Goal: Information Seeking & Learning: Learn about a topic

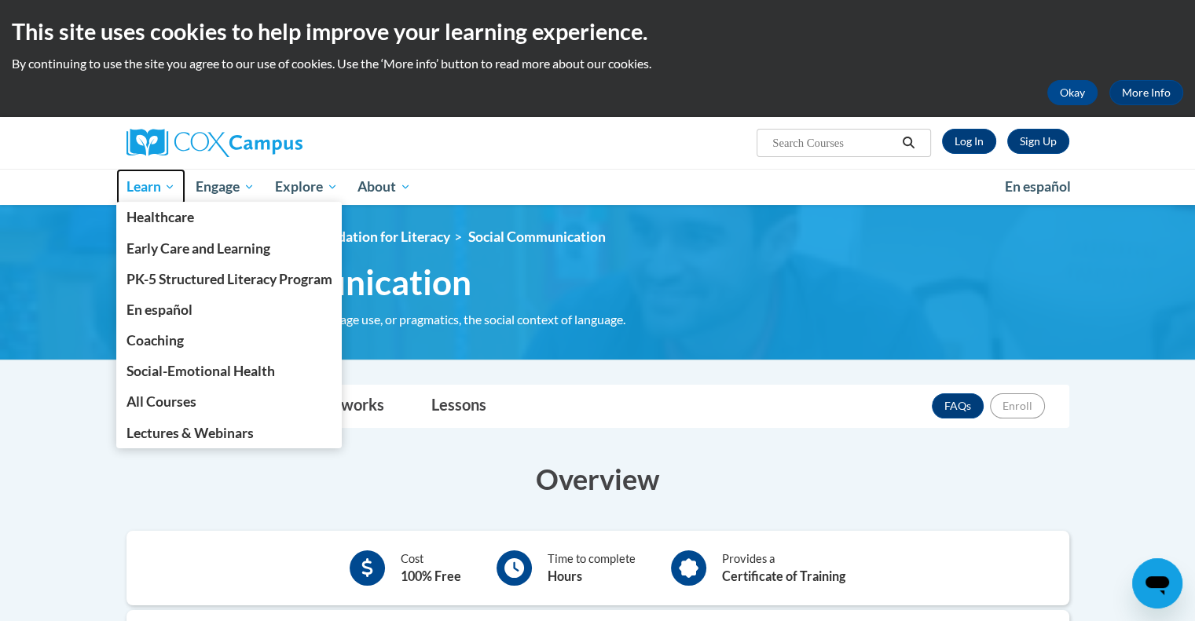
click at [151, 181] on span "Learn" at bounding box center [150, 187] width 49 height 19
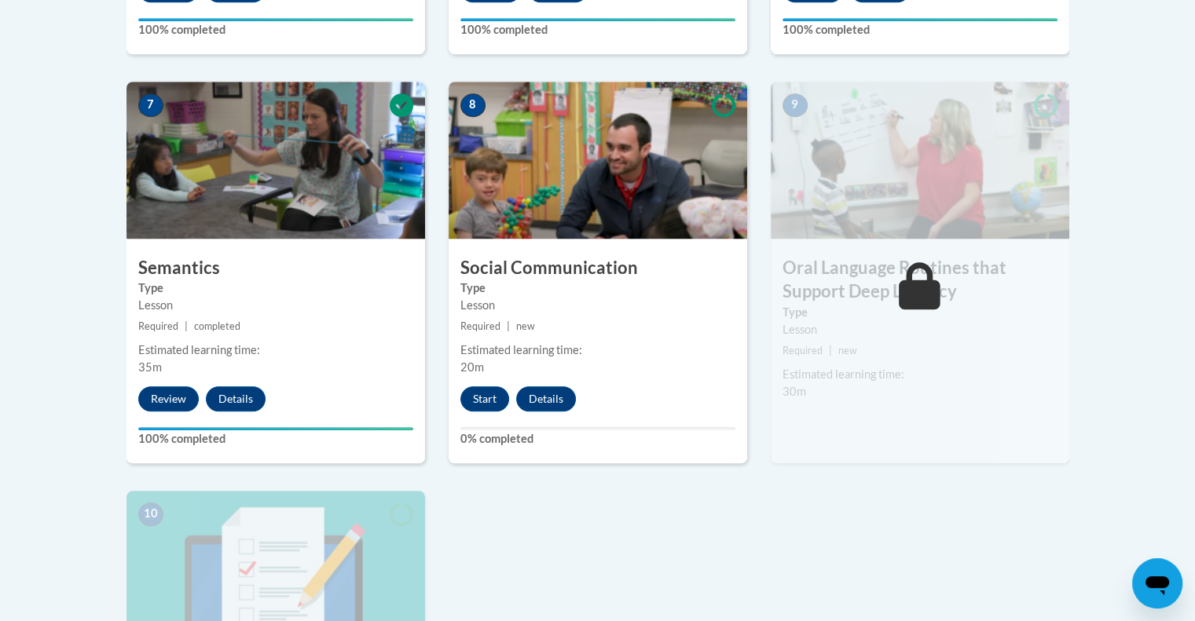
scroll to position [1310, 0]
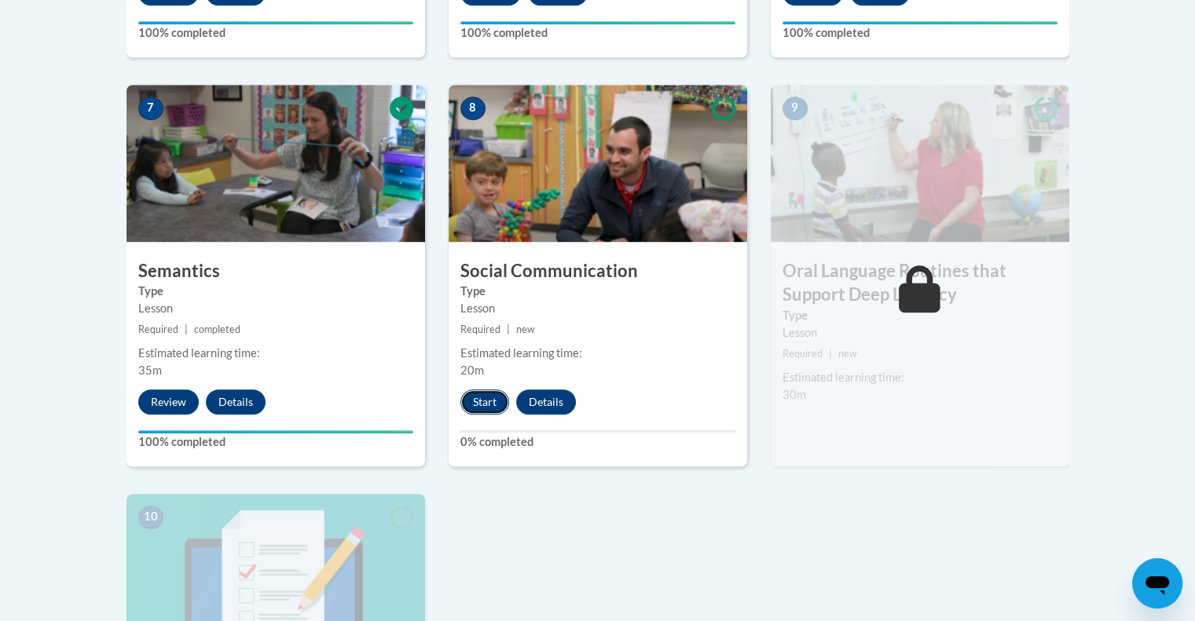
click at [490, 396] on button "Start" at bounding box center [484, 402] width 49 height 25
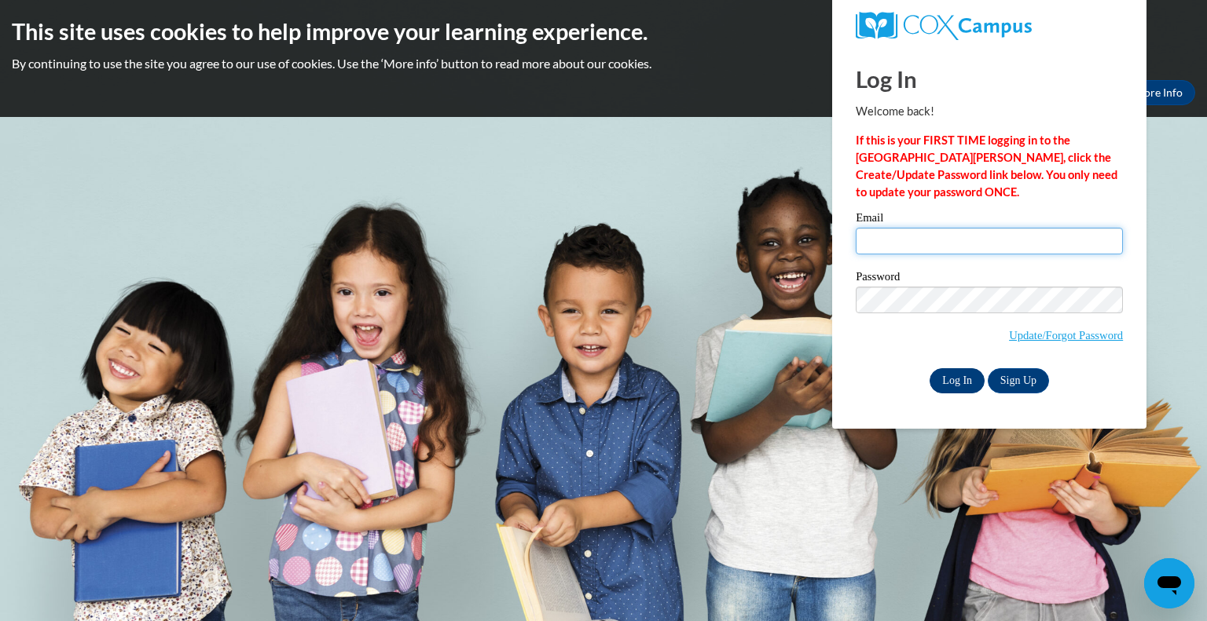
type input "beckyb0928@gmail.com"
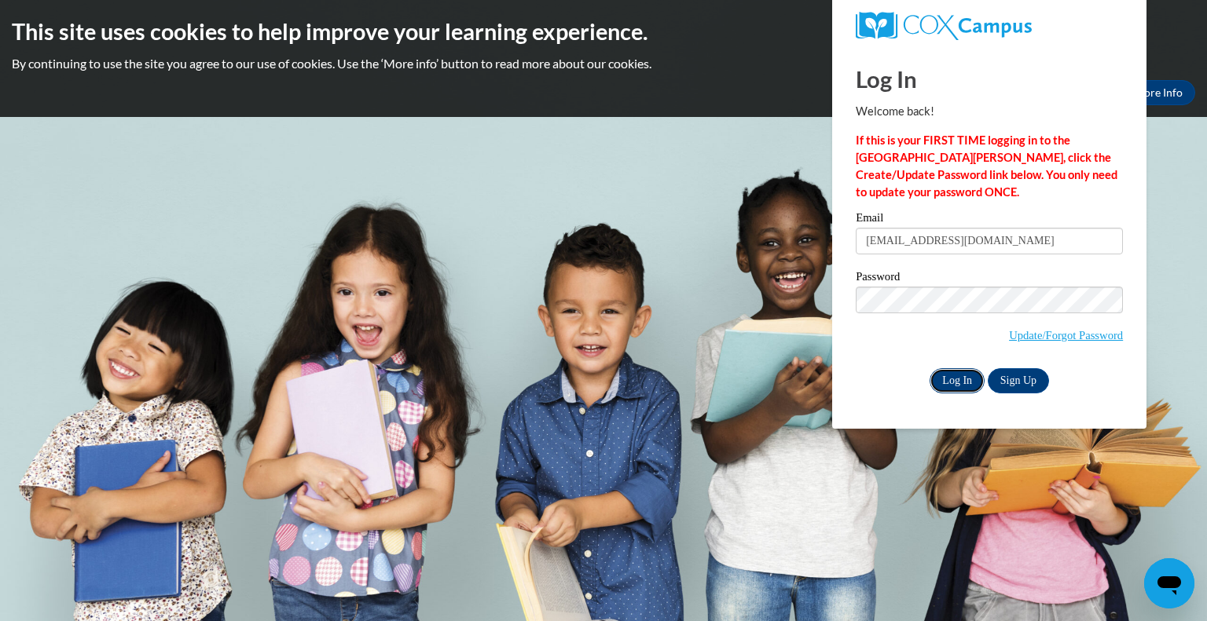
click at [970, 381] on input "Log In" at bounding box center [956, 380] width 55 height 25
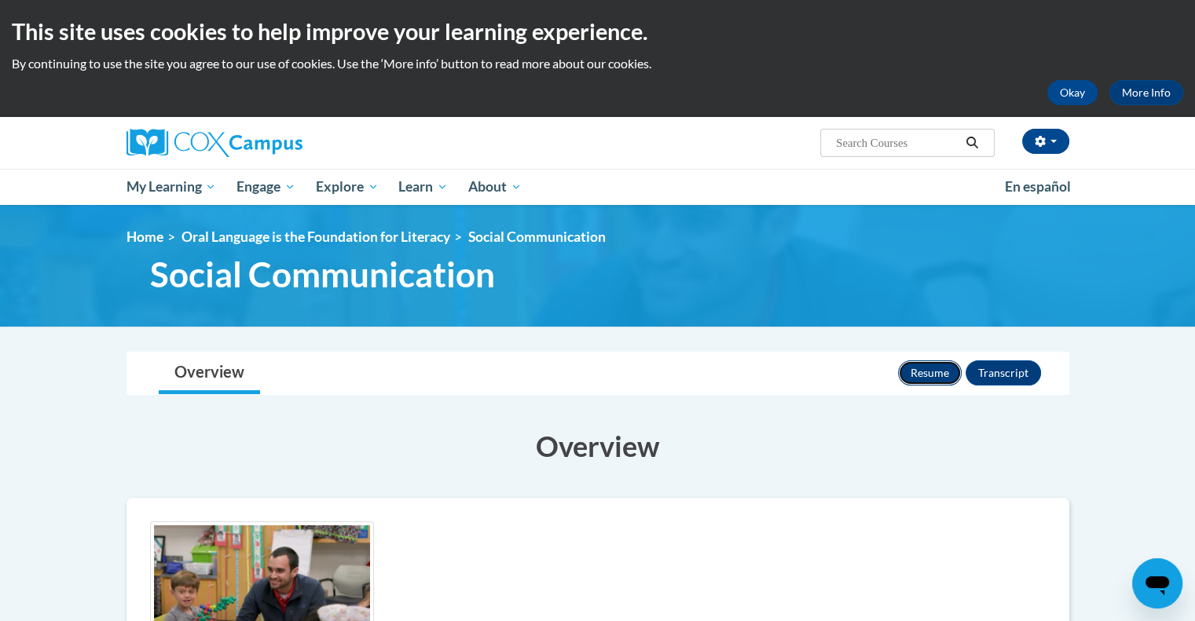
click at [933, 374] on button "Resume" at bounding box center [930, 373] width 64 height 25
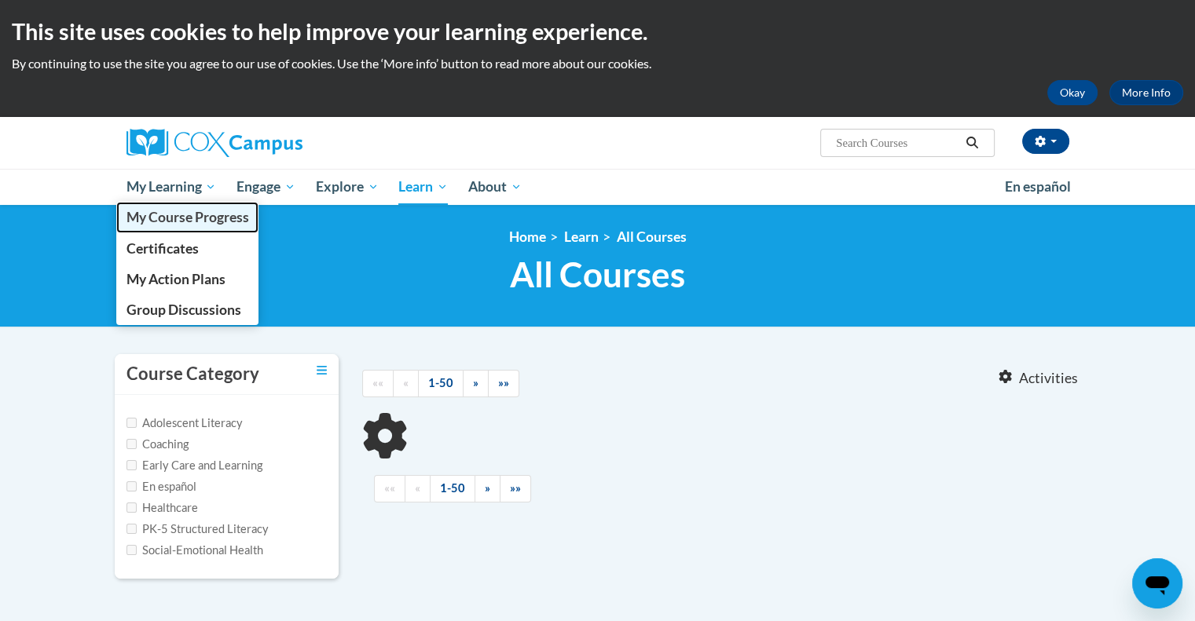
click at [175, 223] on span "My Course Progress" at bounding box center [187, 217] width 123 height 16
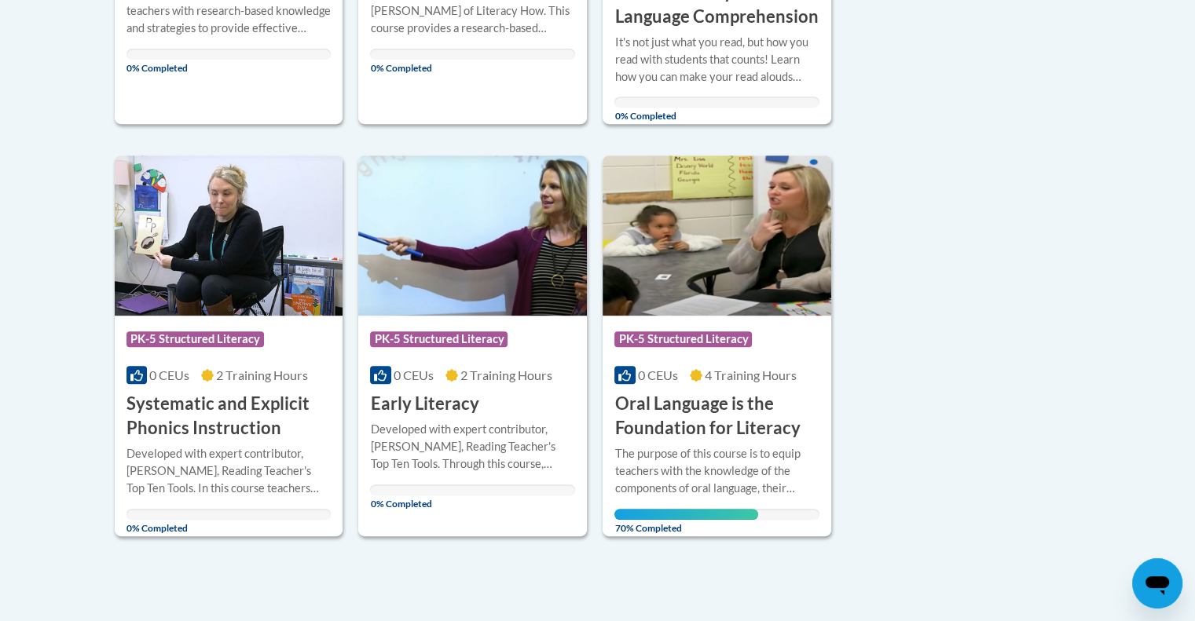
scroll to position [684, 0]
click at [650, 412] on h3 "Oral Language is the Foundation for Literacy" at bounding box center [716, 415] width 205 height 49
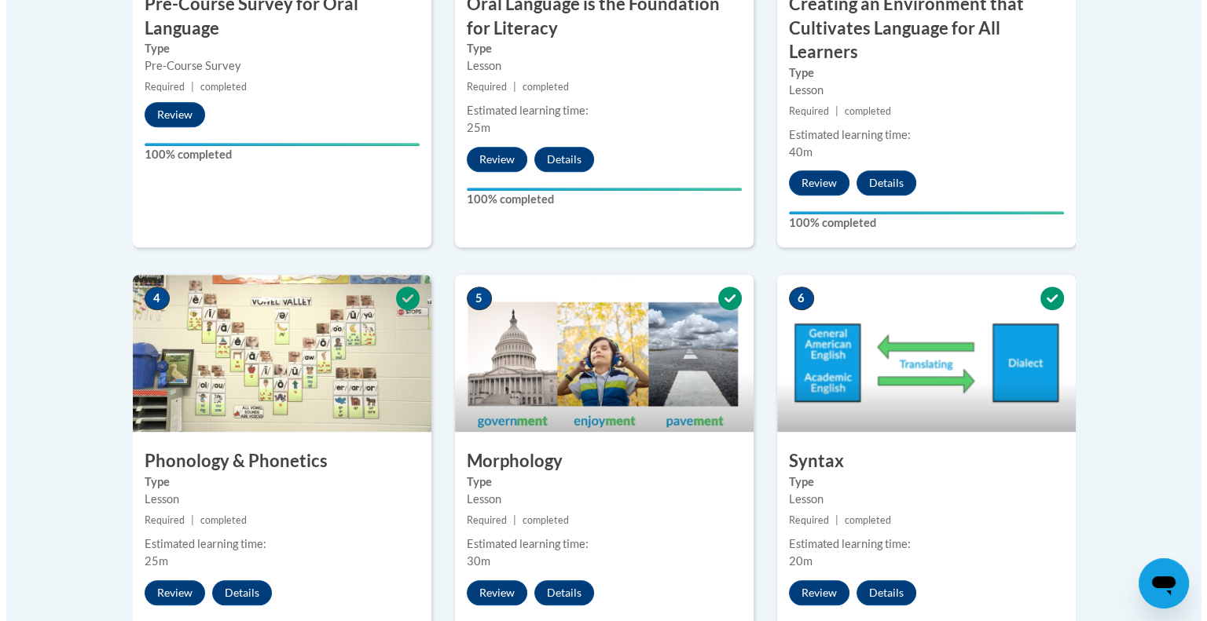
scroll to position [716, 0]
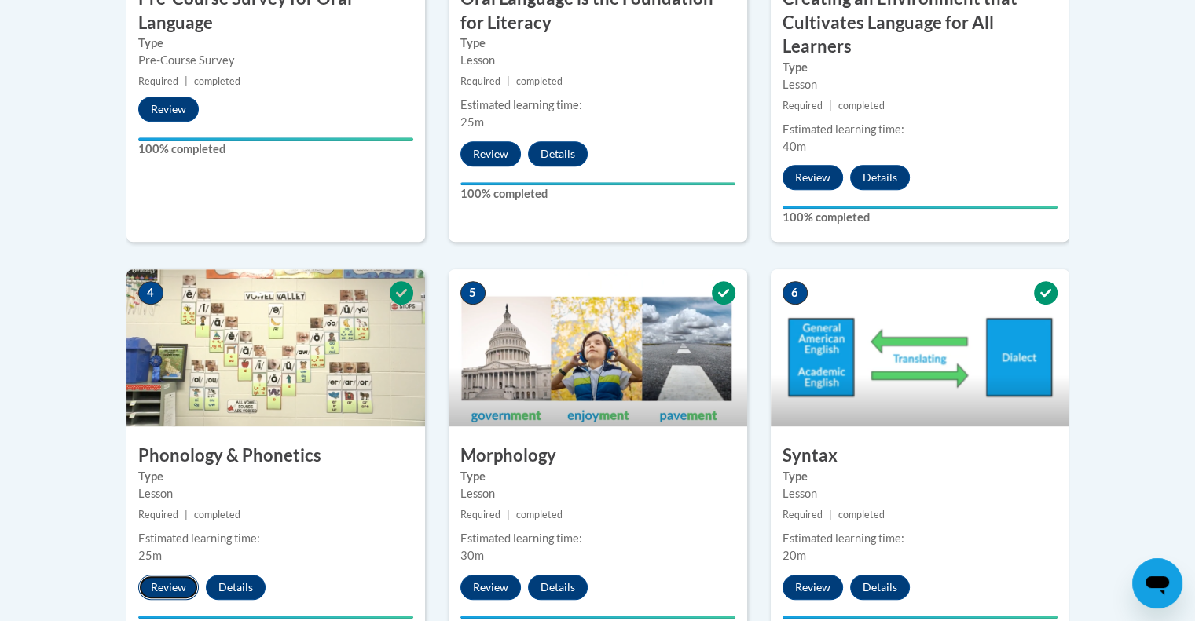
click at [170, 599] on button "Review" at bounding box center [168, 587] width 60 height 25
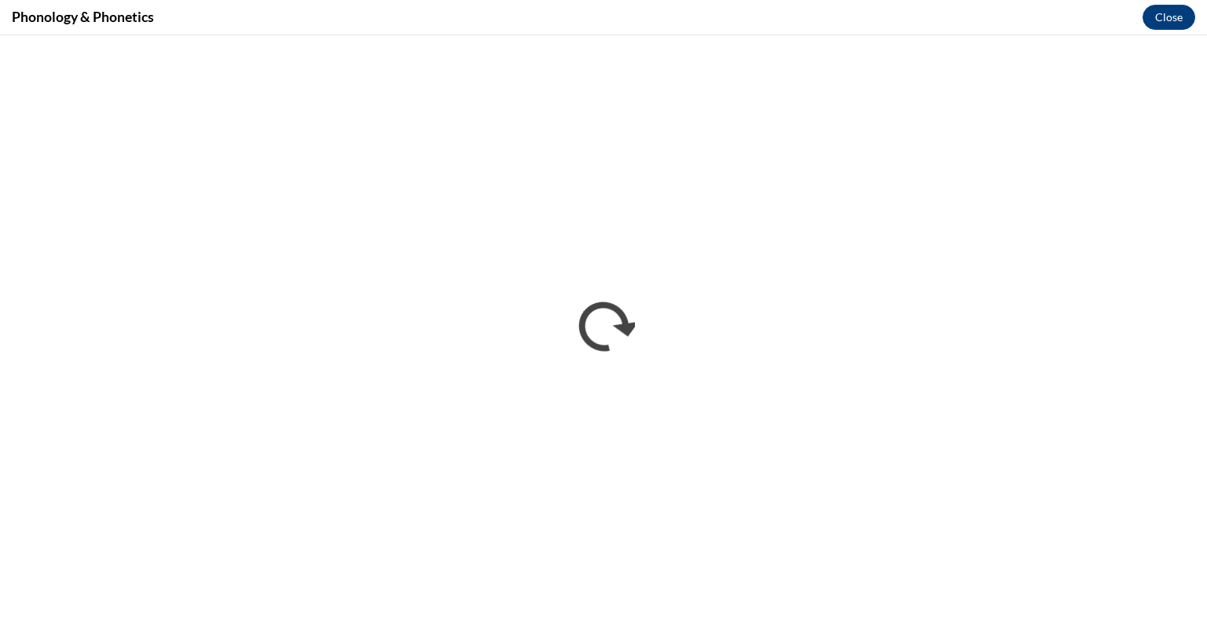
scroll to position [0, 0]
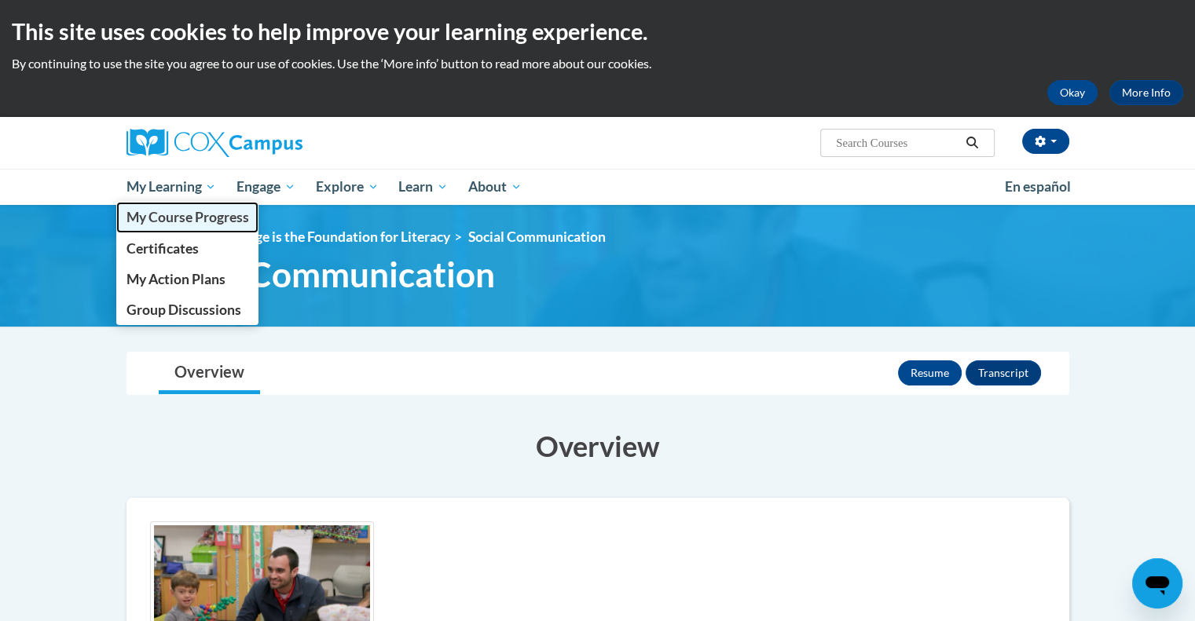
click at [162, 219] on span "My Course Progress" at bounding box center [187, 217] width 123 height 16
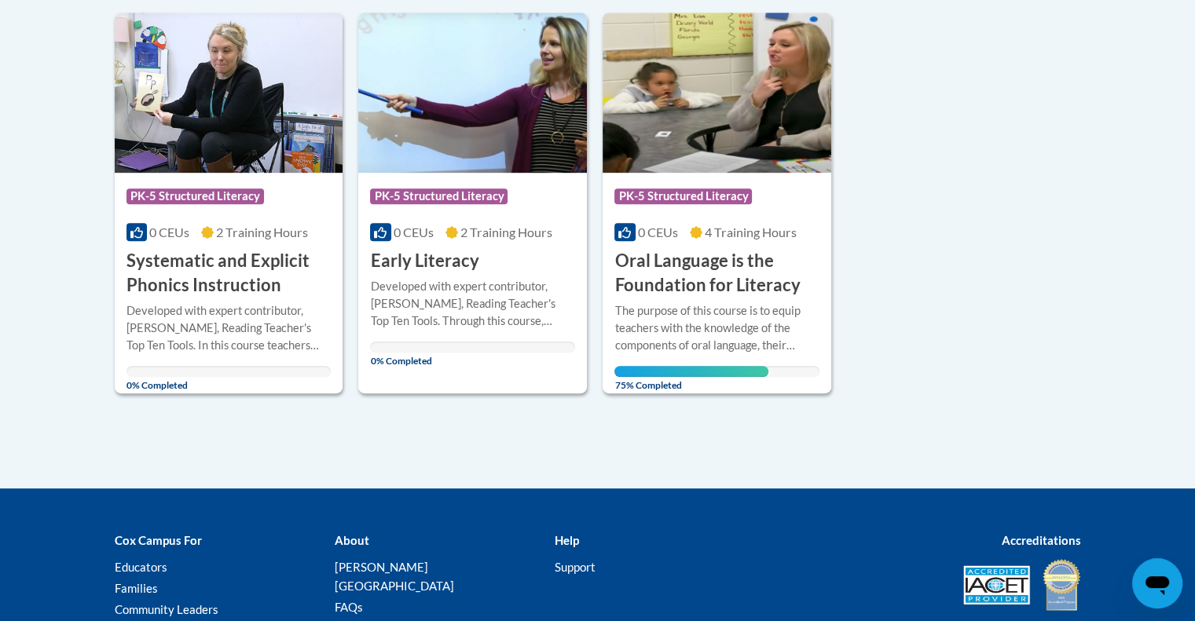
scroll to position [828, 0]
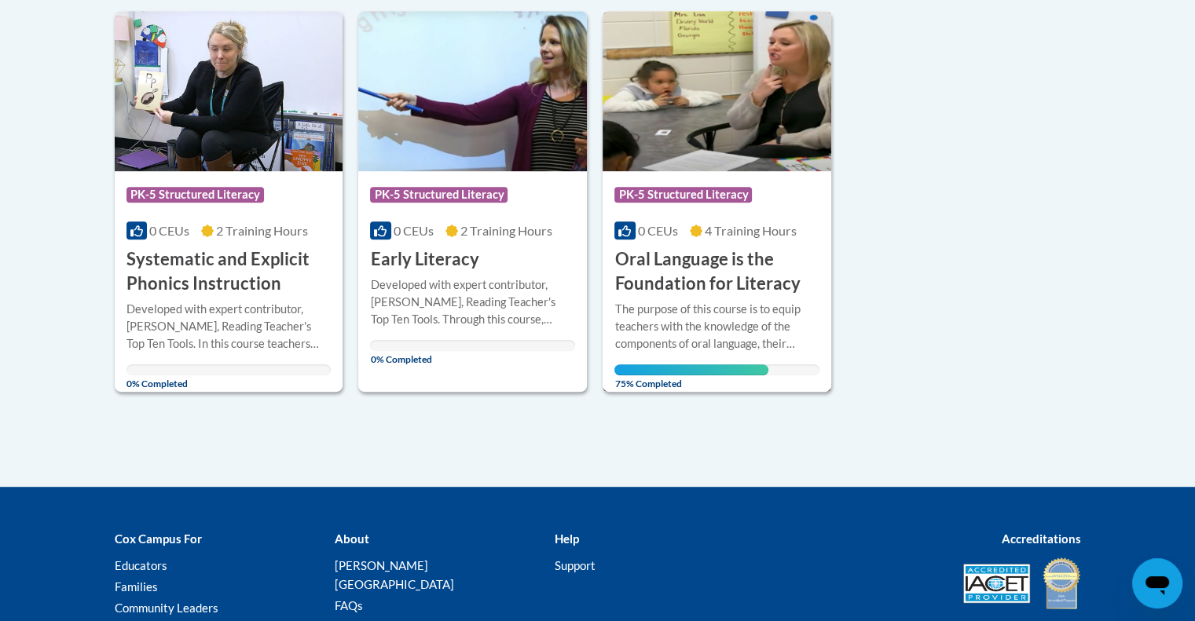
click at [681, 284] on h3 "Oral Language is the Foundation for Literacy" at bounding box center [716, 271] width 205 height 49
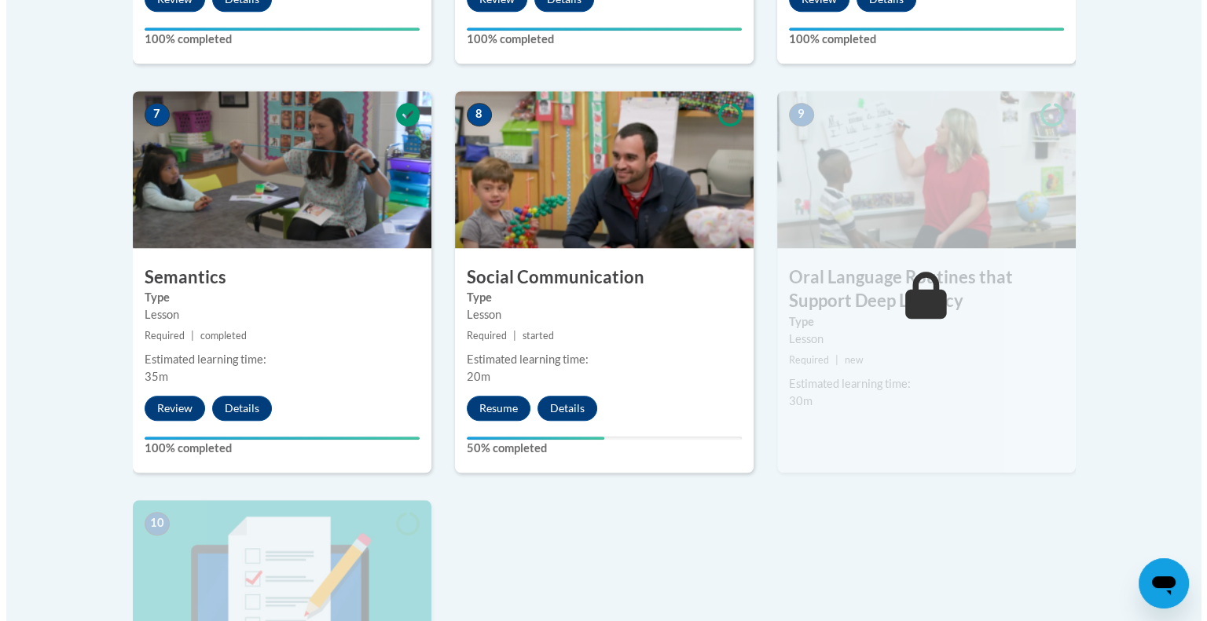
scroll to position [1307, 0]
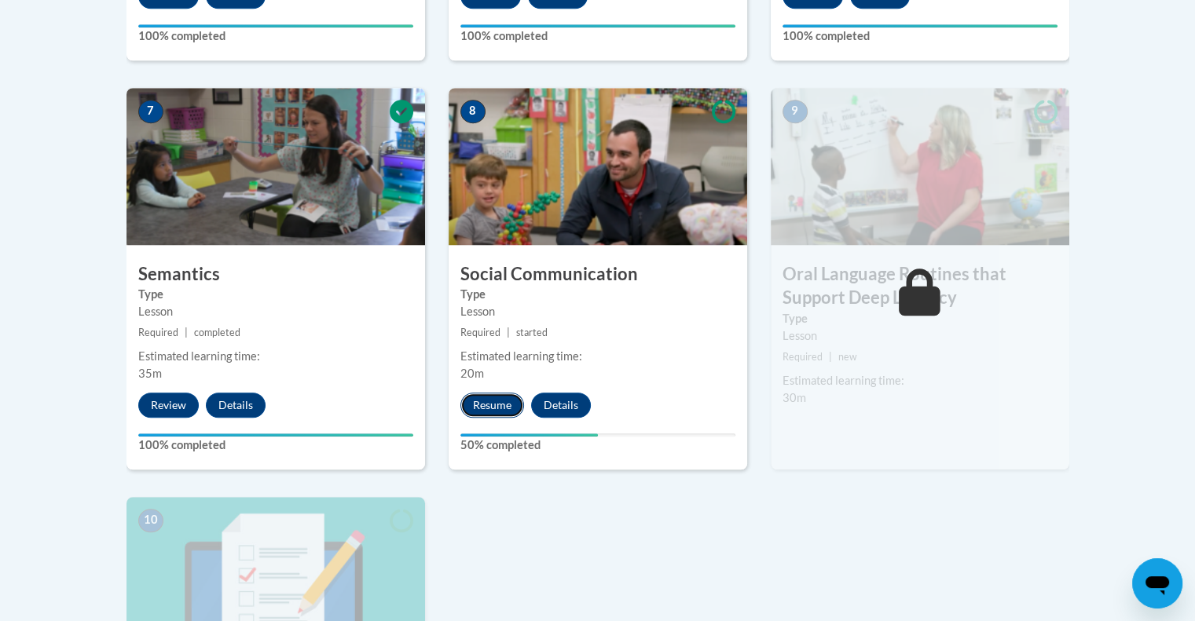
click at [507, 403] on button "Resume" at bounding box center [492, 405] width 64 height 25
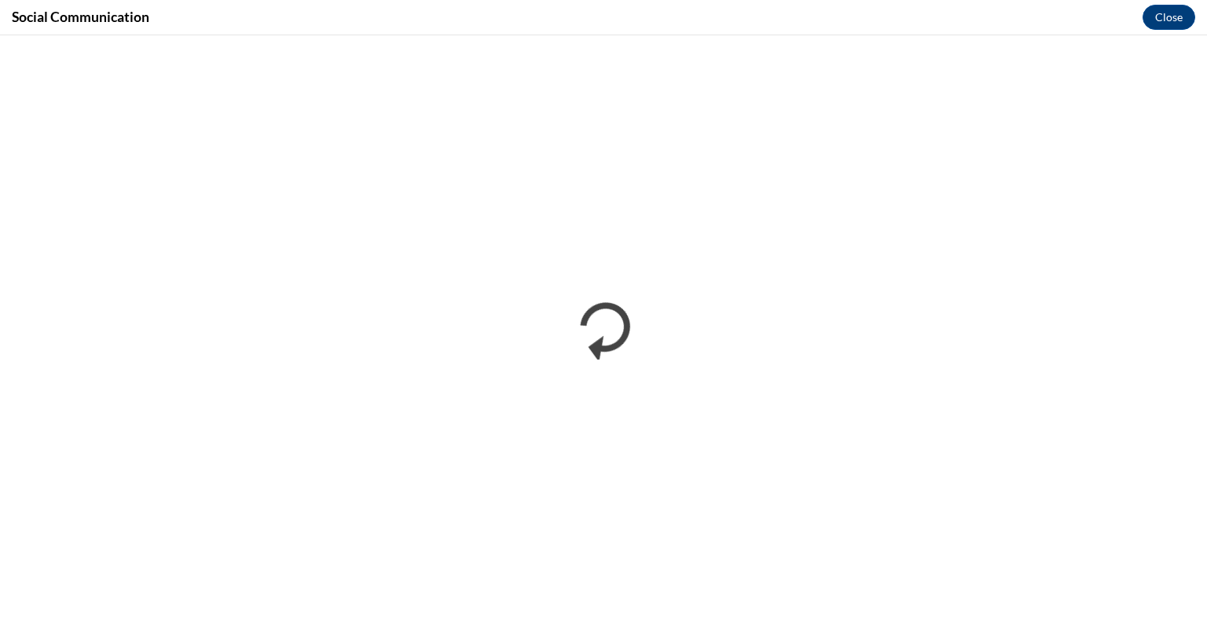
scroll to position [0, 0]
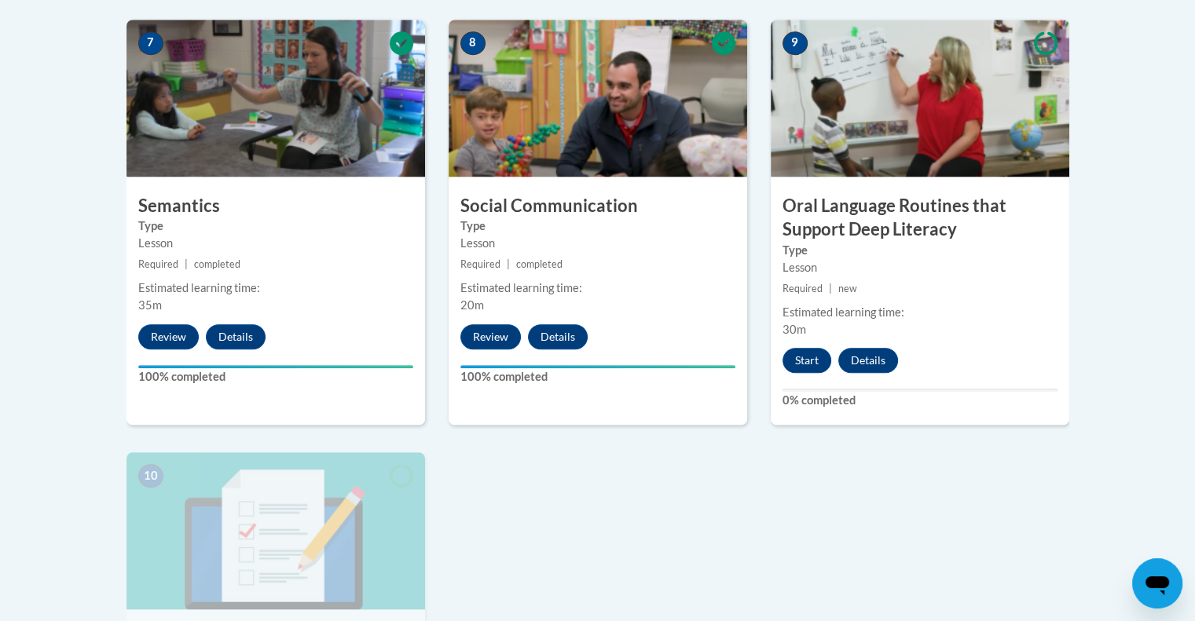
scroll to position [1372, 0]
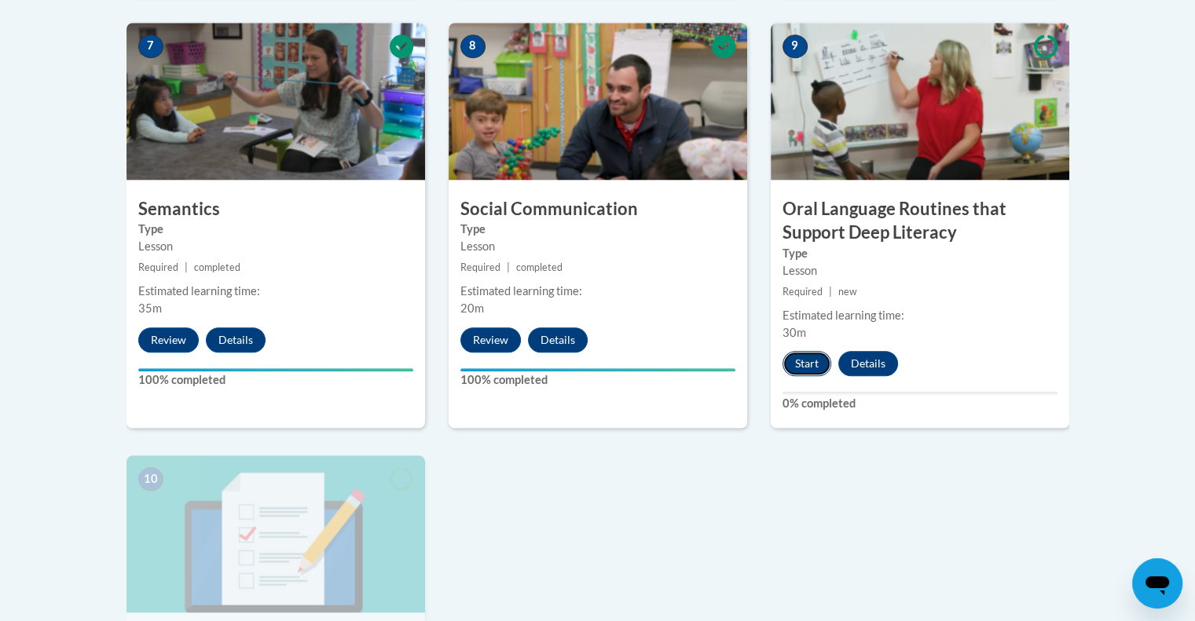
click at [817, 361] on button "Start" at bounding box center [806, 363] width 49 height 25
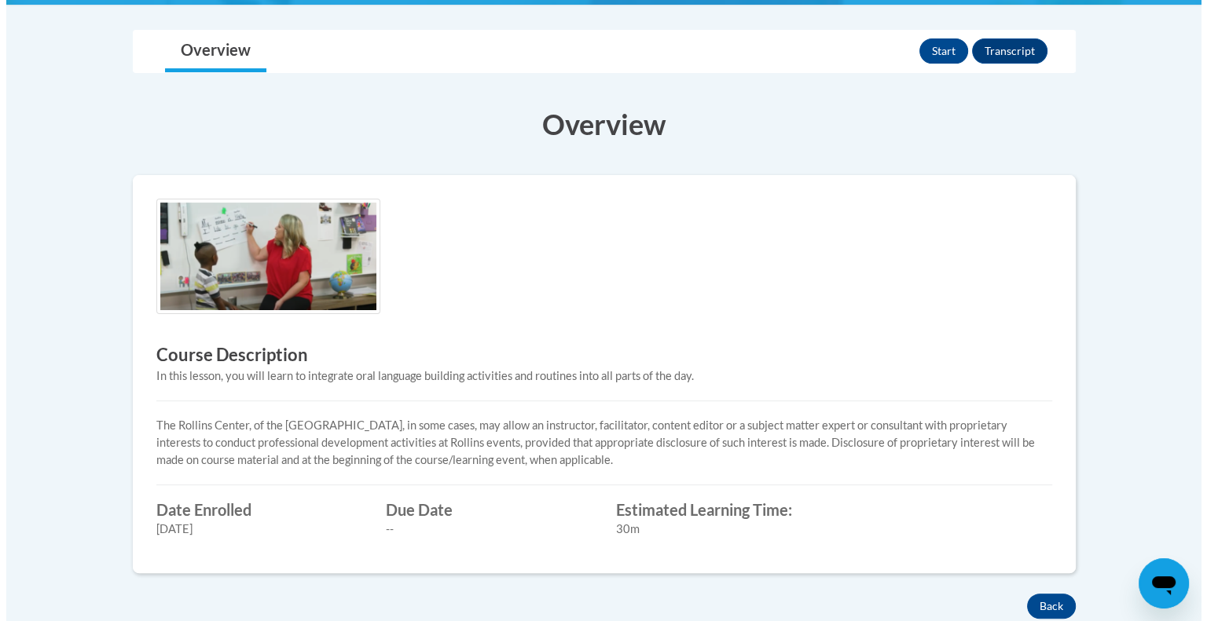
scroll to position [367, 0]
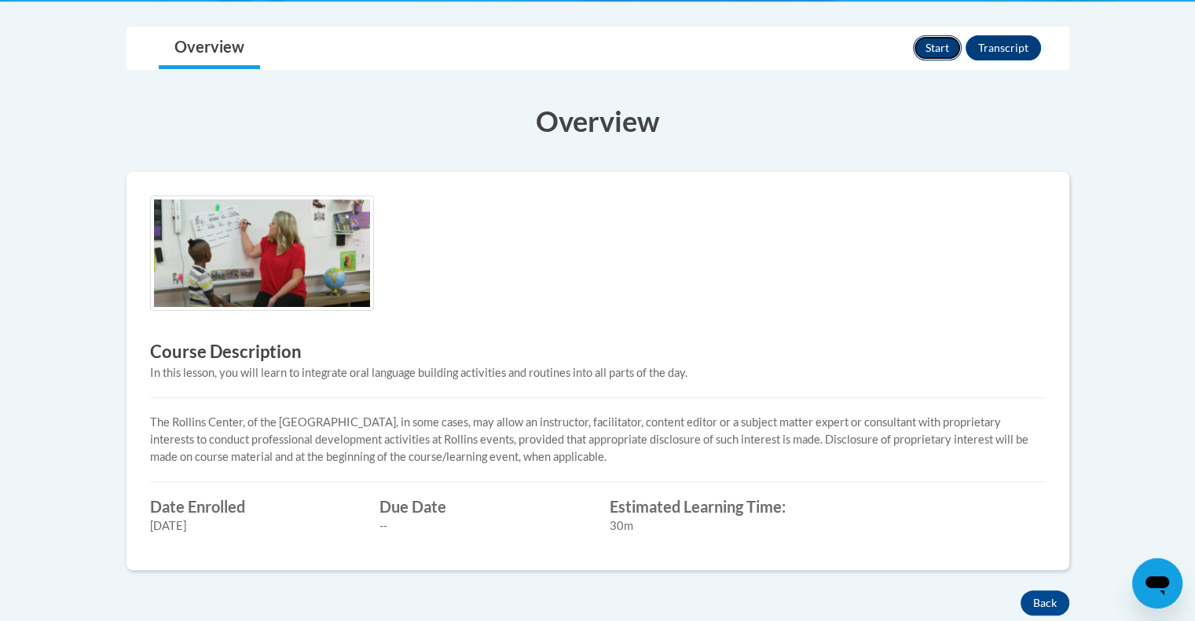
click at [932, 43] on button "Start" at bounding box center [937, 47] width 49 height 25
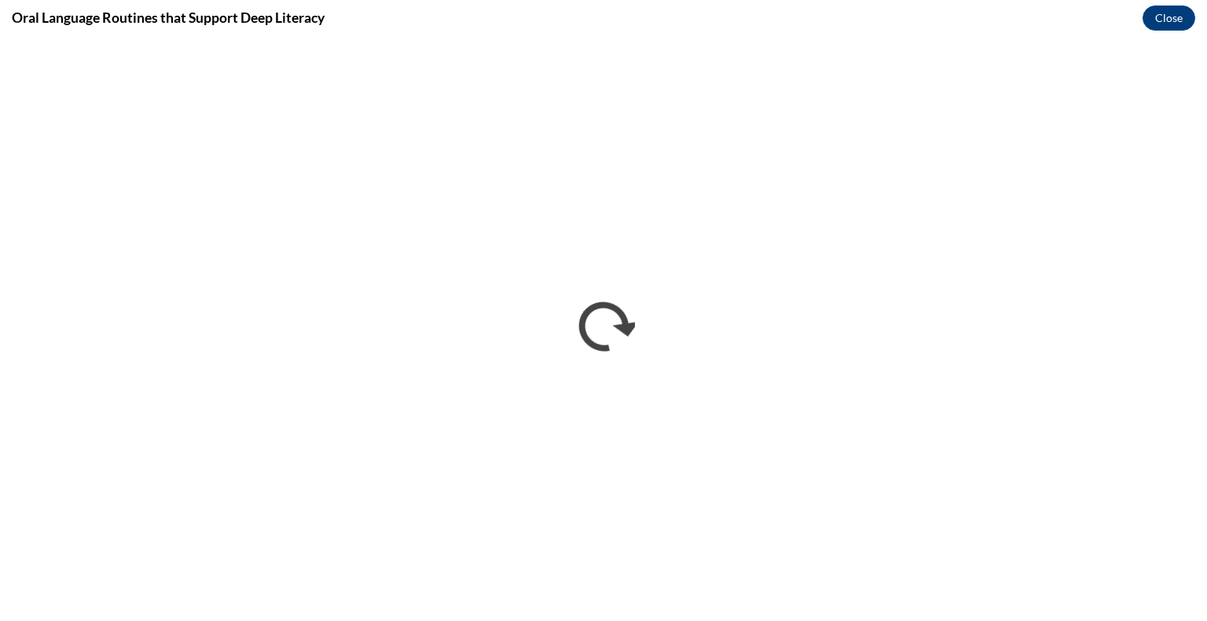
scroll to position [0, 0]
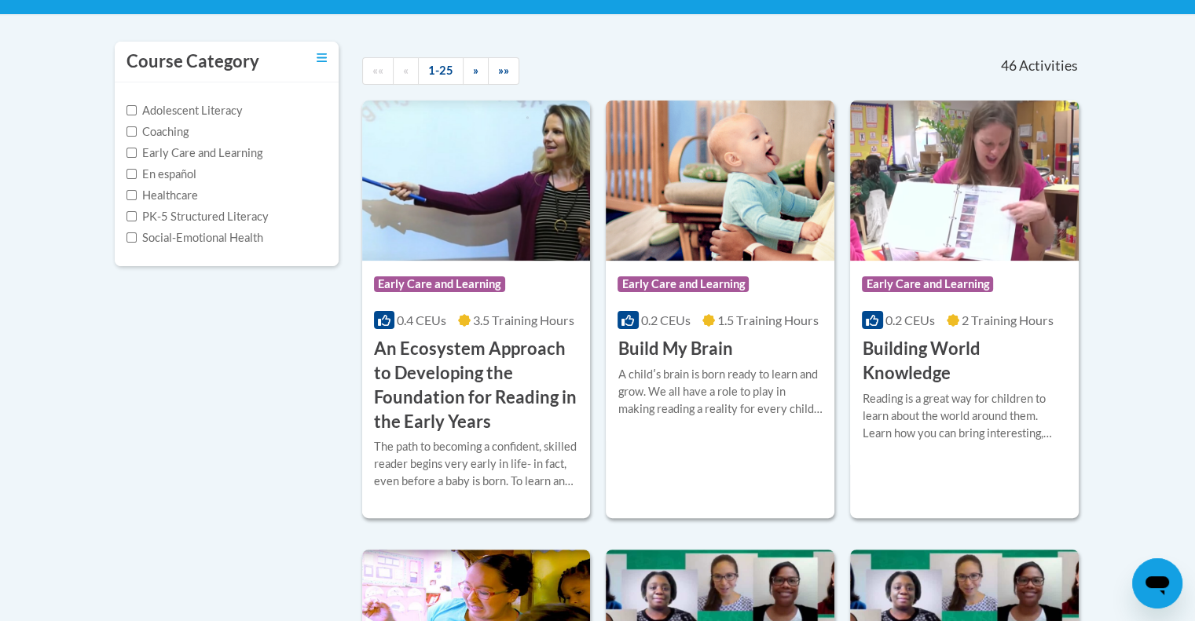
scroll to position [313, 0]
click at [130, 213] on input "PK-5 Structured Literacy" at bounding box center [131, 216] width 10 height 10
checkbox input "true"
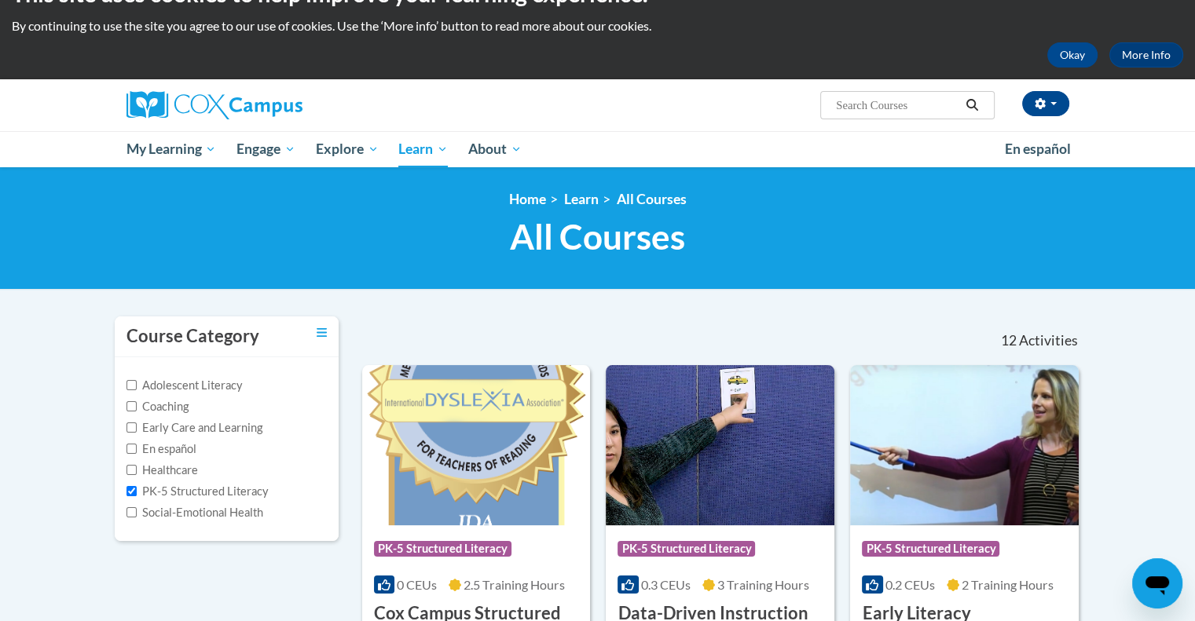
scroll to position [0, 0]
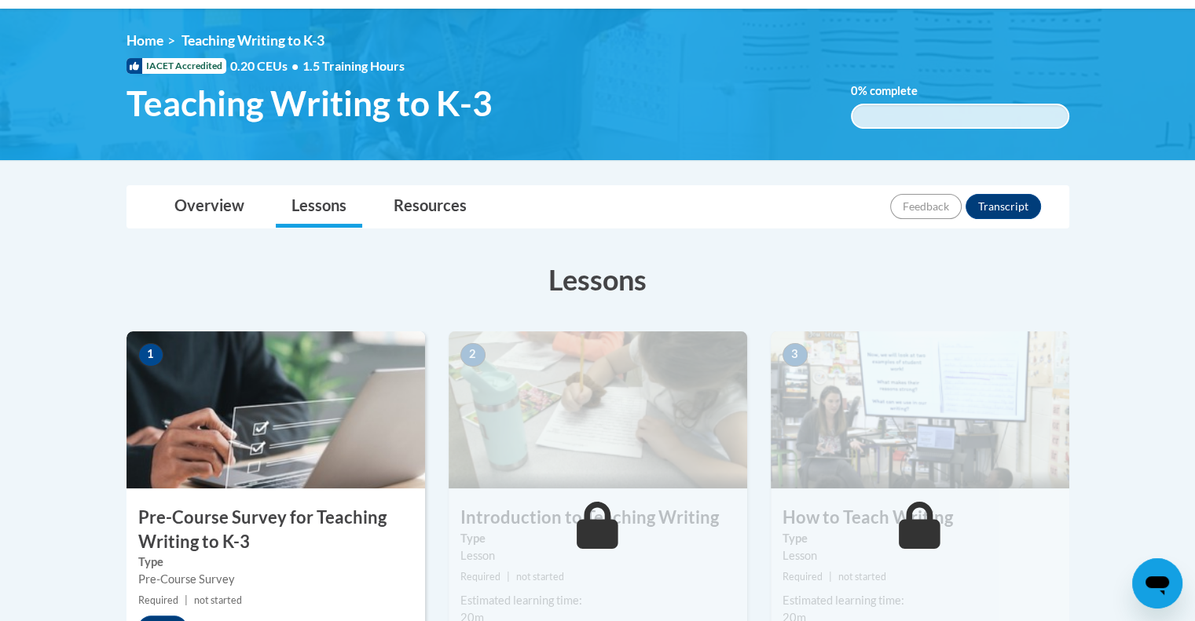
scroll to position [189, 0]
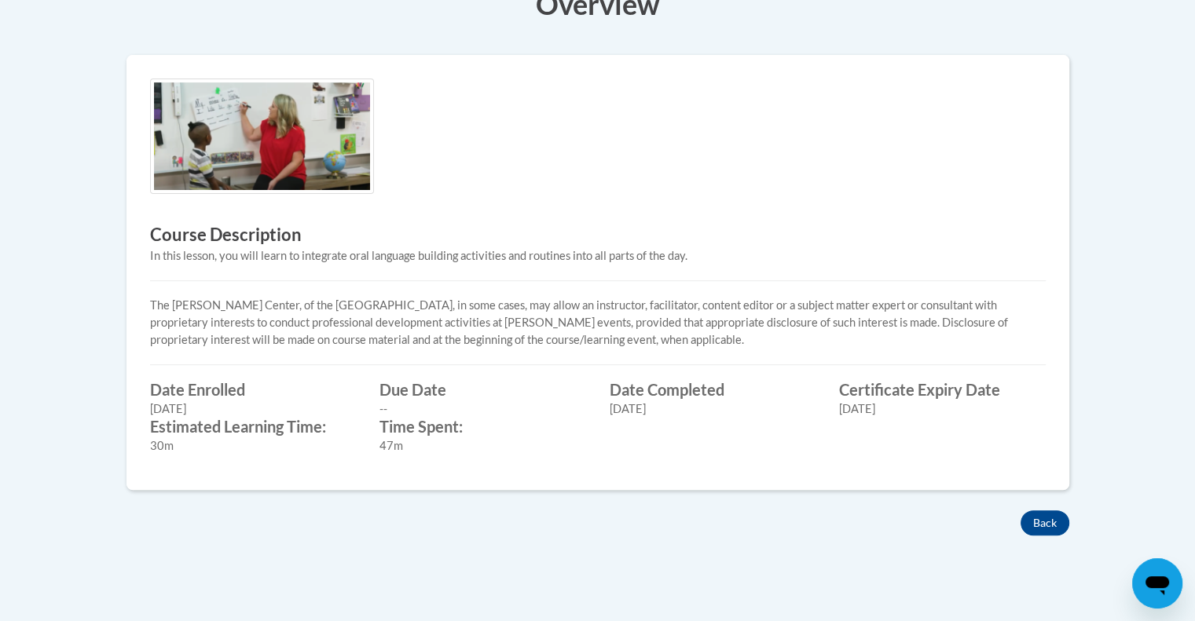
scroll to position [367, 0]
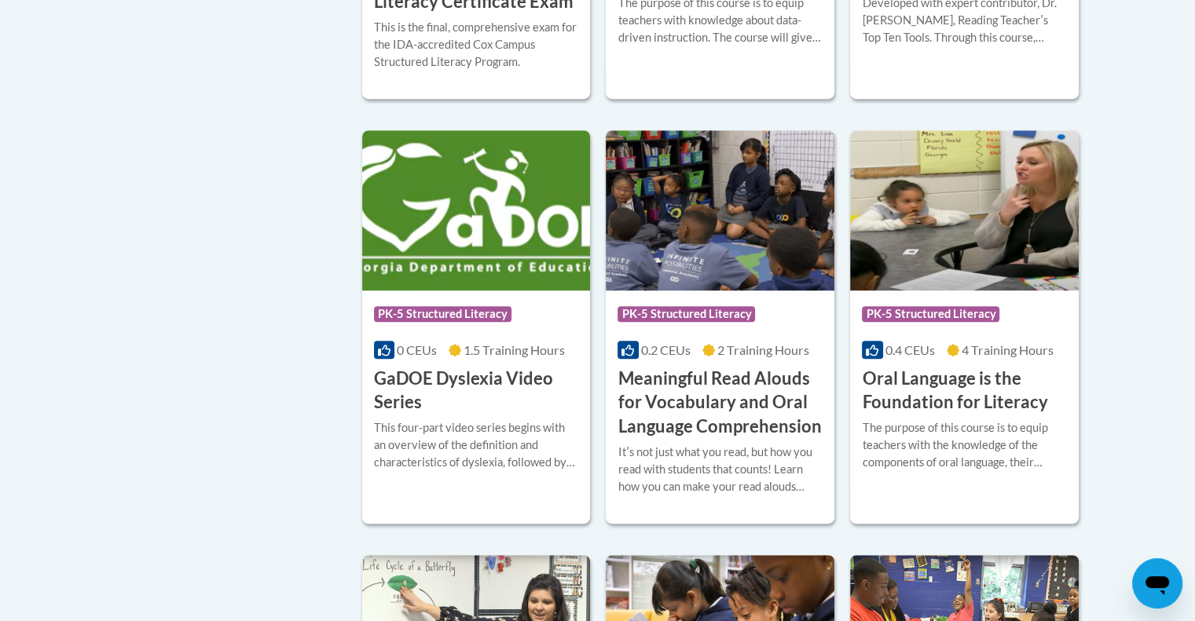
scroll to position [705, 0]
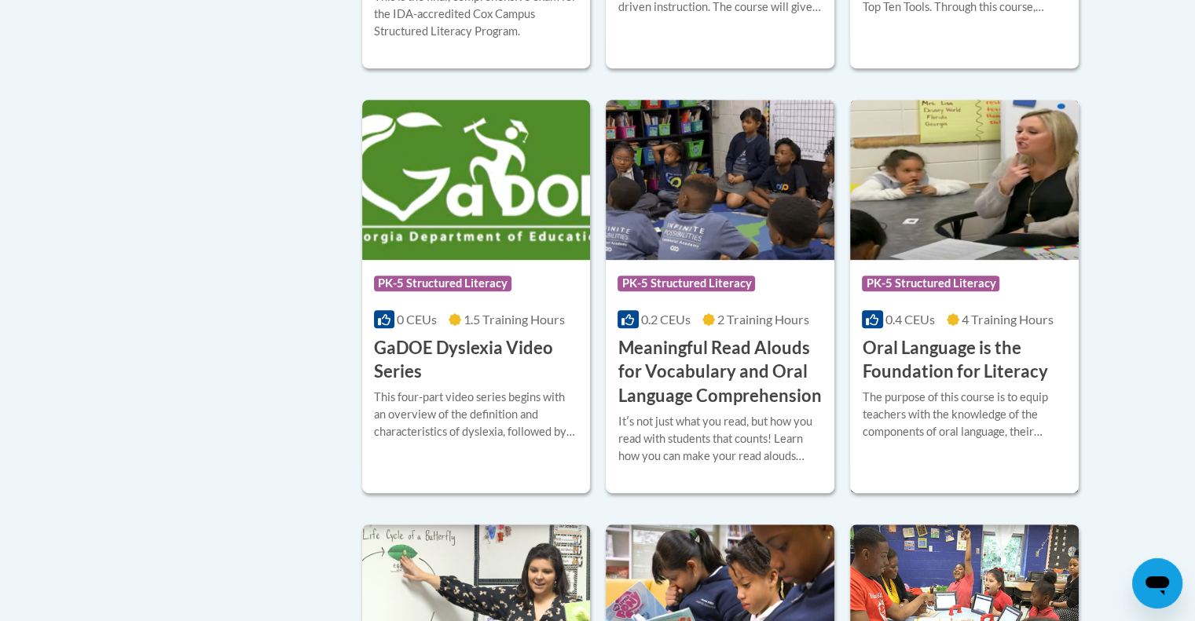
click at [897, 214] on img at bounding box center [964, 180] width 229 height 160
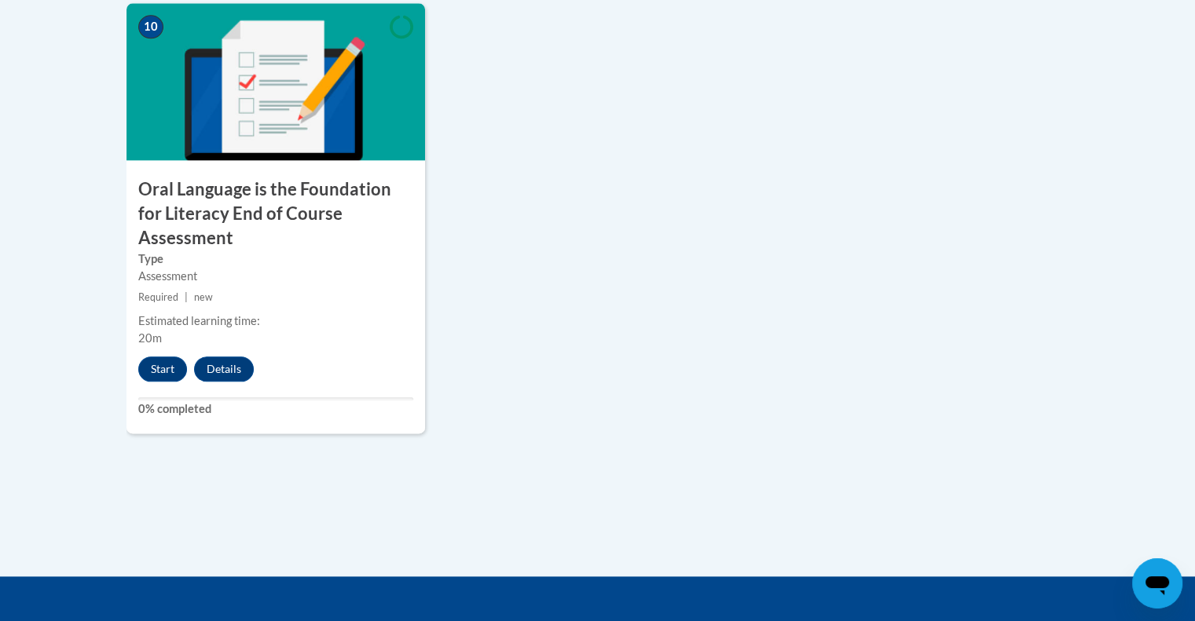
scroll to position [1824, 0]
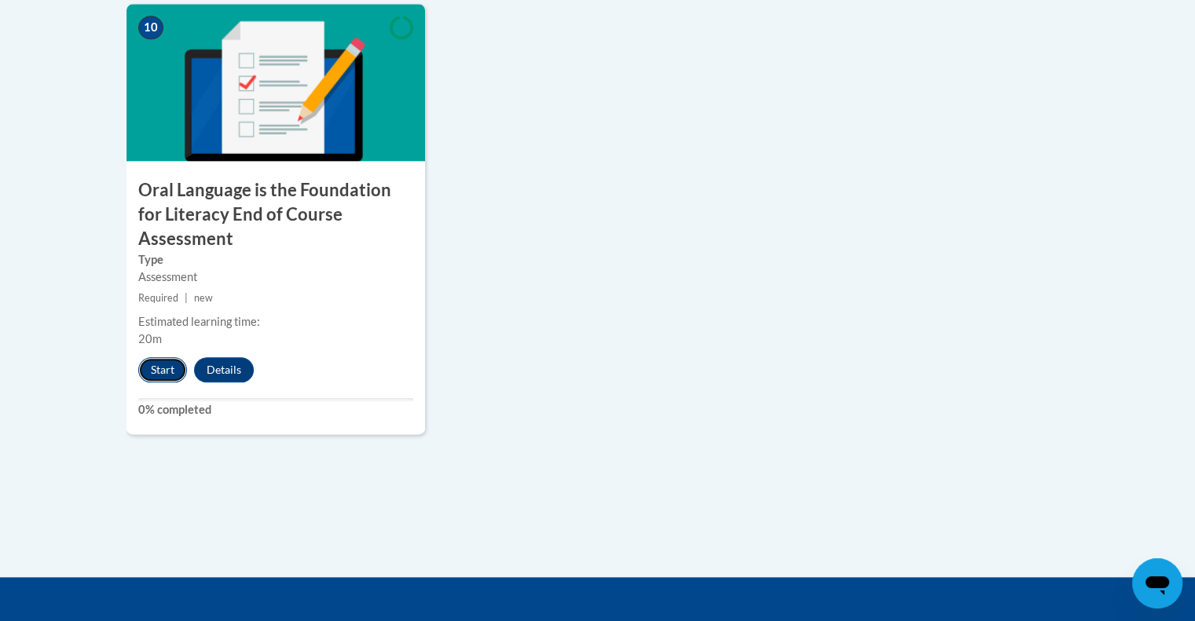
click at [168, 357] on button "Start" at bounding box center [162, 369] width 49 height 25
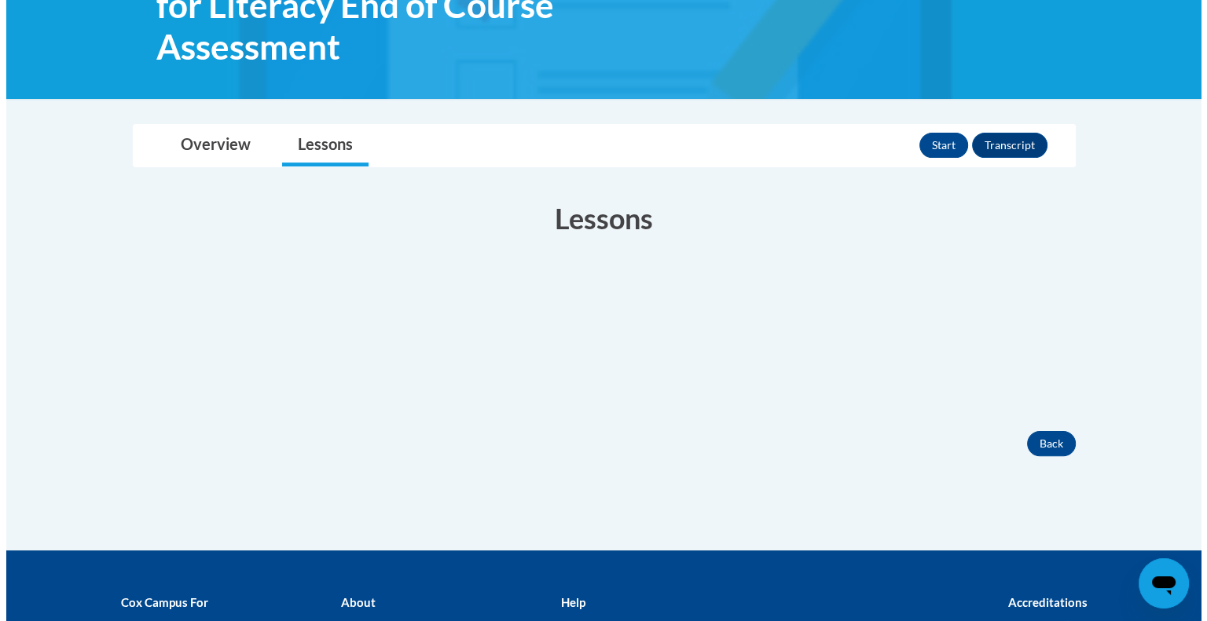
scroll to position [343, 0]
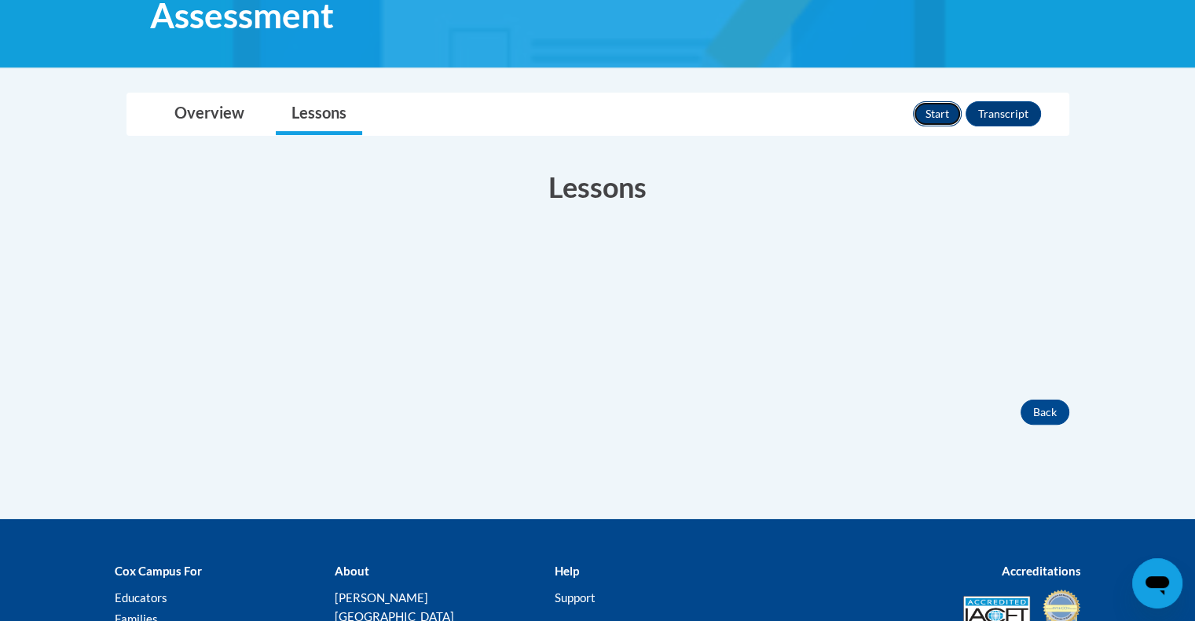
click at [933, 111] on button "Start" at bounding box center [937, 113] width 49 height 25
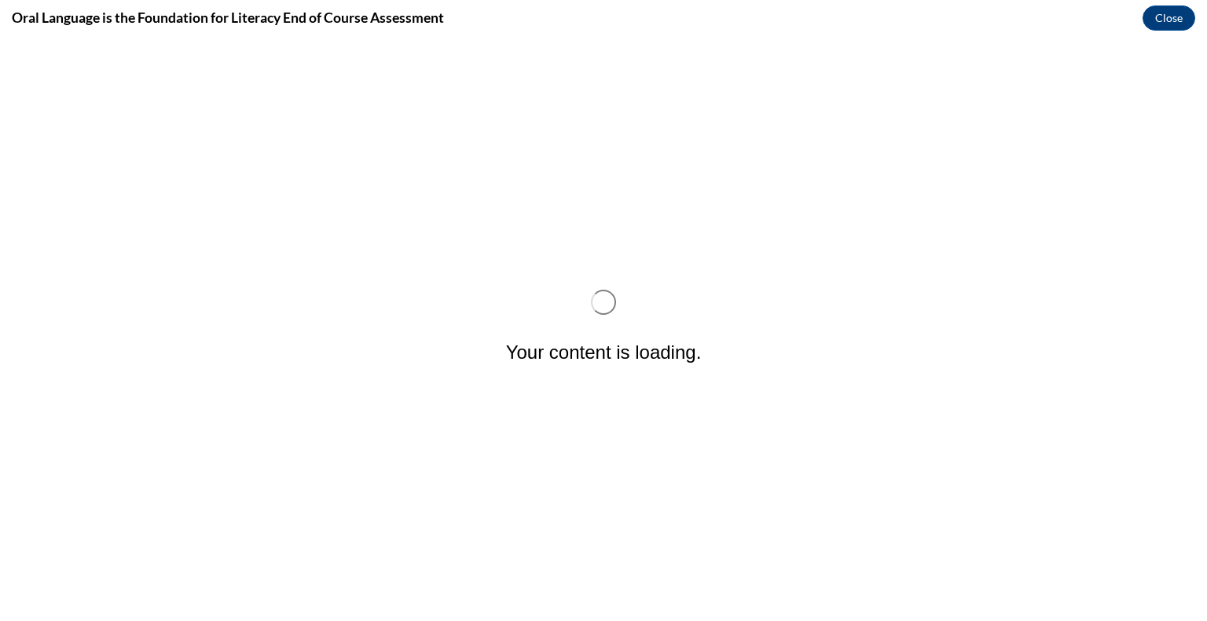
scroll to position [0, 0]
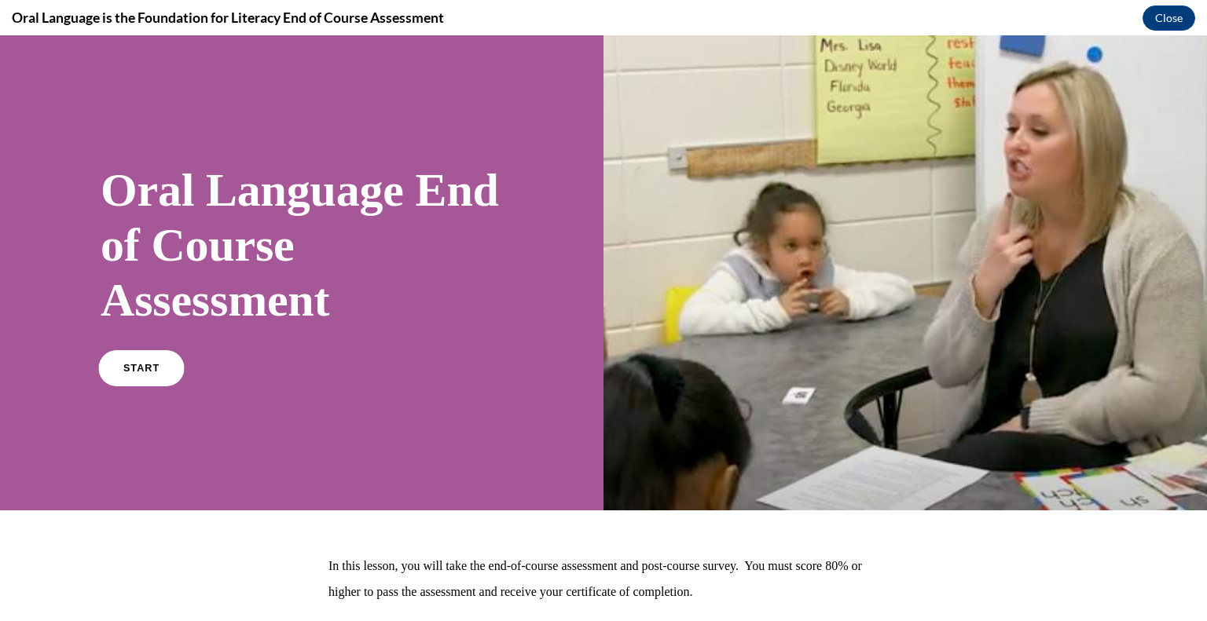
click at [137, 361] on link "START" at bounding box center [141, 368] width 86 height 36
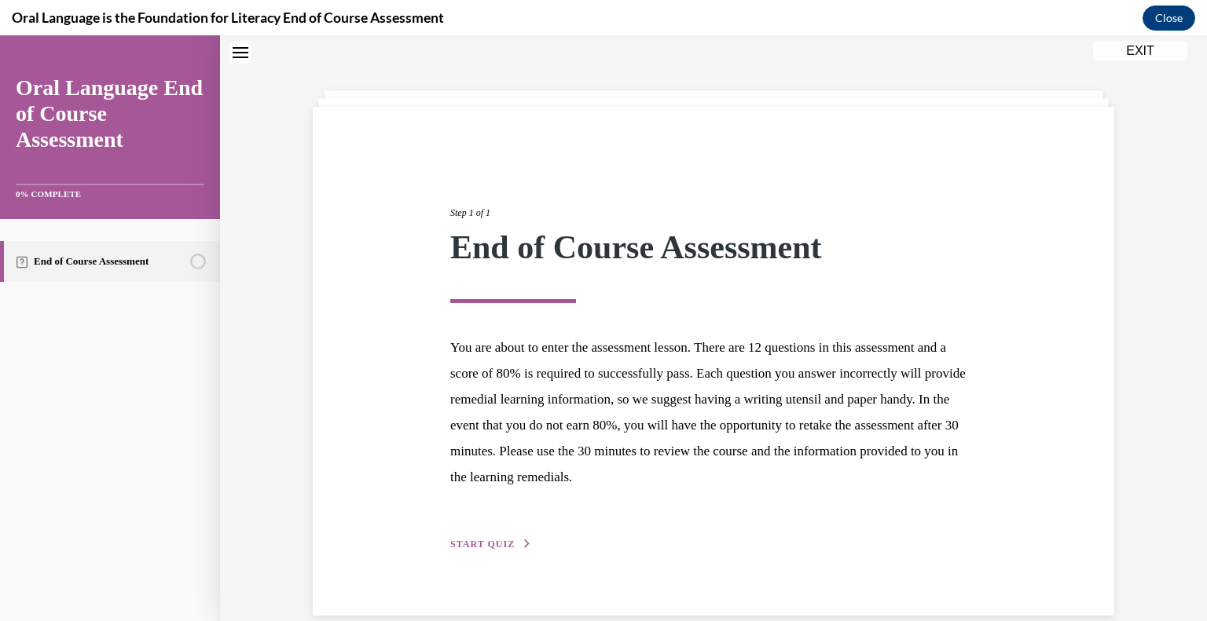
scroll to position [73, 0]
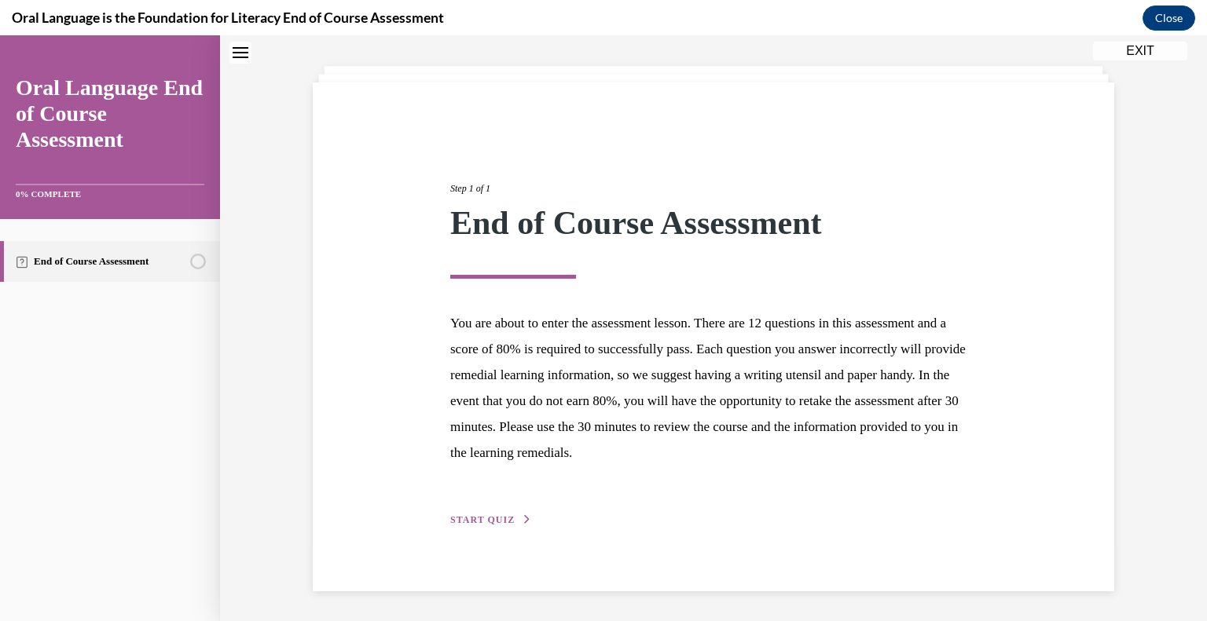
click at [484, 513] on button "START QUIZ" at bounding box center [491, 520] width 82 height 14
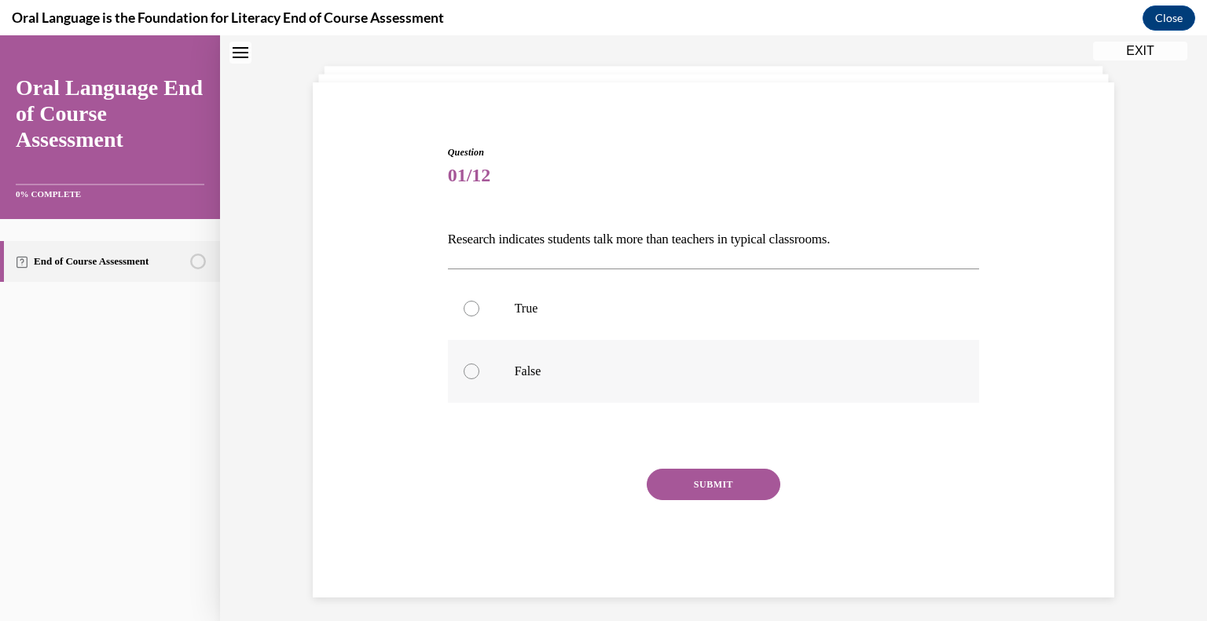
click at [484, 383] on label "False" at bounding box center [714, 371] width 532 height 63
click at [479, 379] on input "False" at bounding box center [472, 372] width 16 height 16
radio input "true"
click at [705, 483] on button "SUBMIT" at bounding box center [714, 484] width 134 height 31
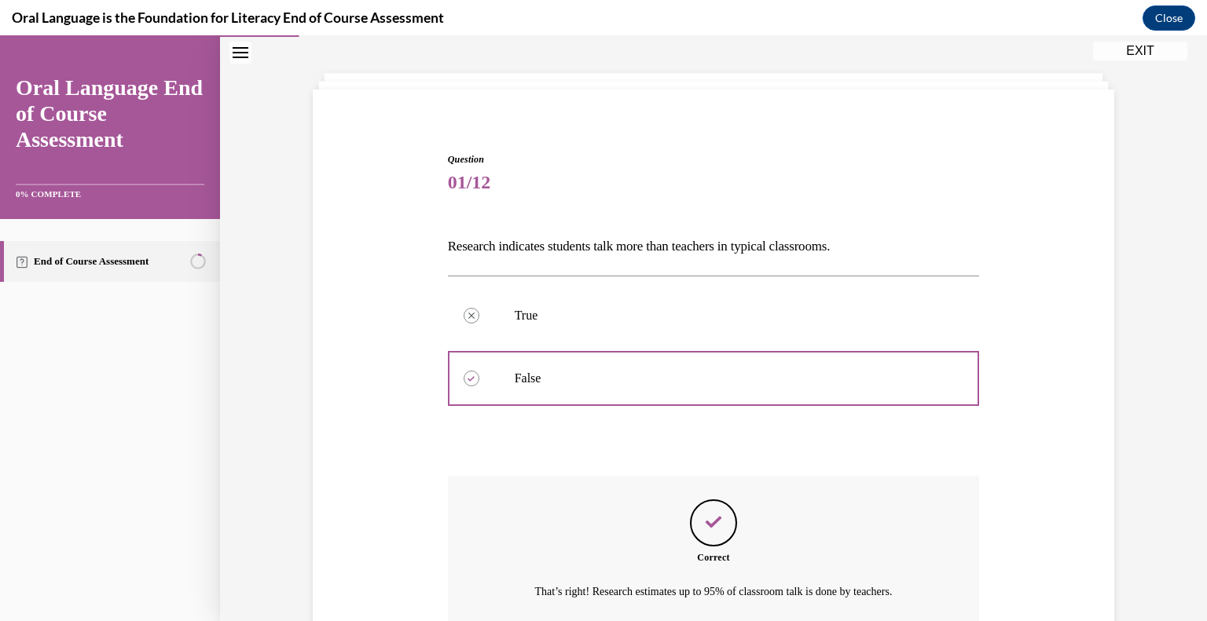
scroll to position [207, 0]
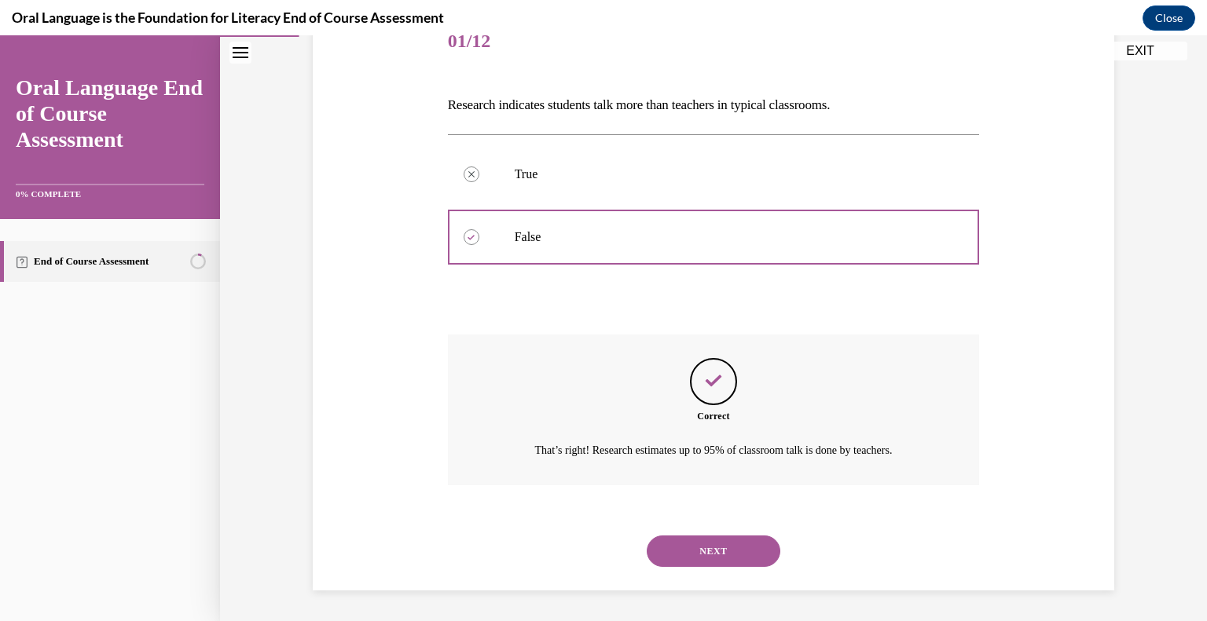
click at [710, 549] on button "NEXT" at bounding box center [714, 551] width 134 height 31
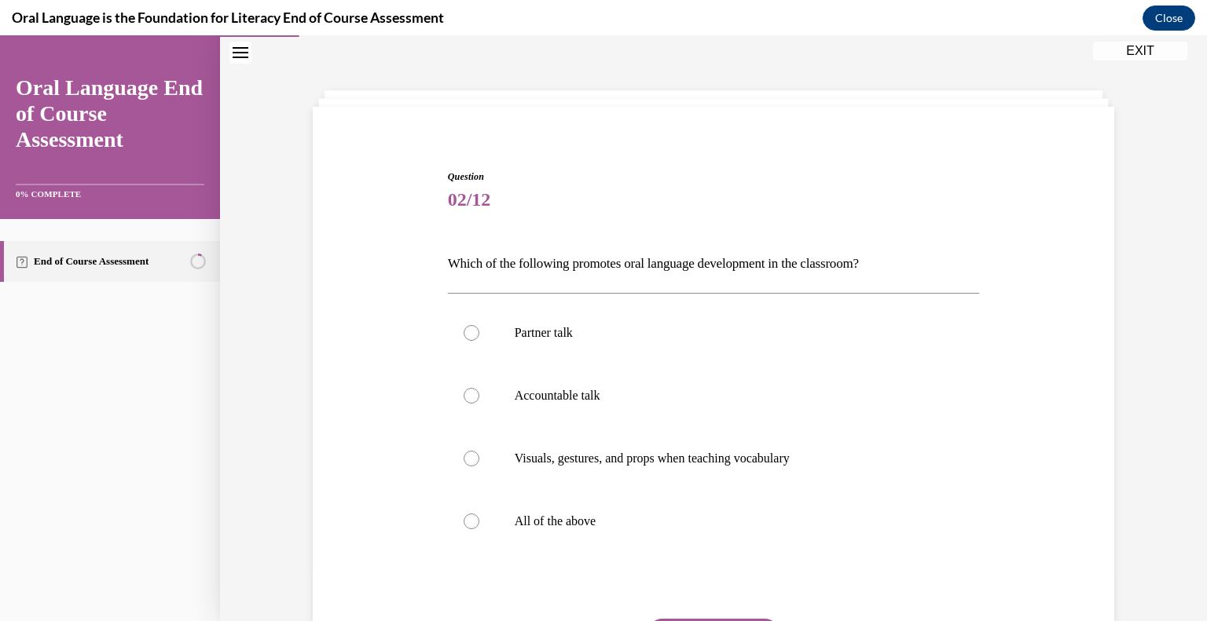
scroll to position [79, 0]
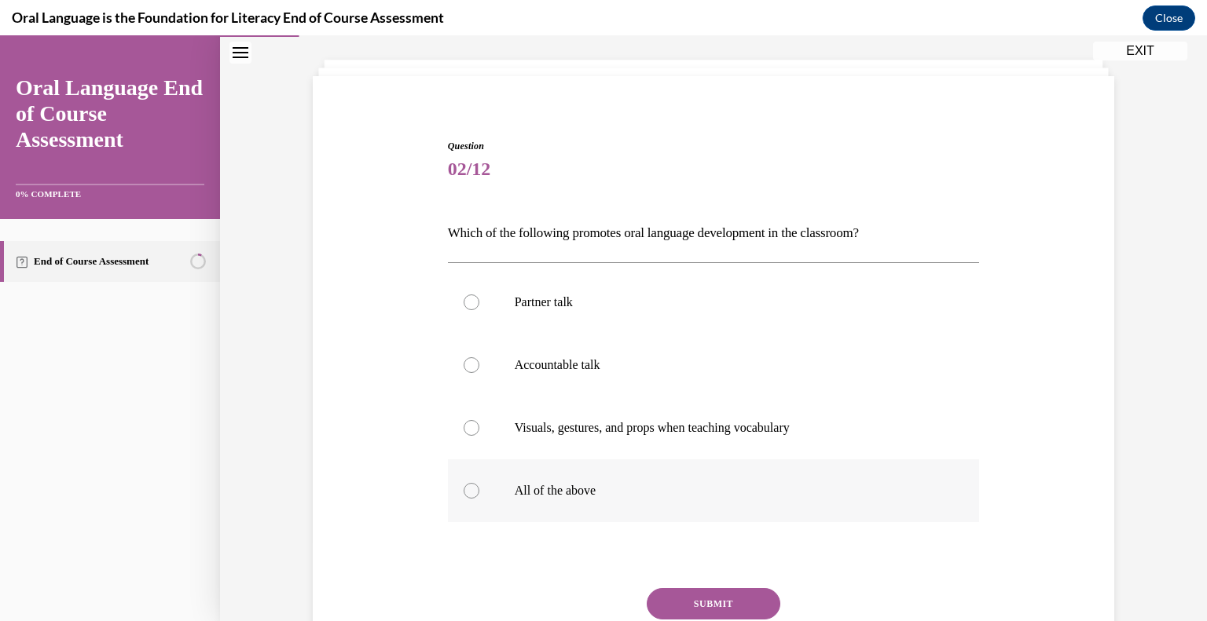
click at [610, 497] on p "All of the above" at bounding box center [728, 491] width 426 height 16
click at [479, 497] on input "All of the above" at bounding box center [472, 491] width 16 height 16
radio input "true"
click at [709, 599] on button "SUBMIT" at bounding box center [714, 603] width 134 height 31
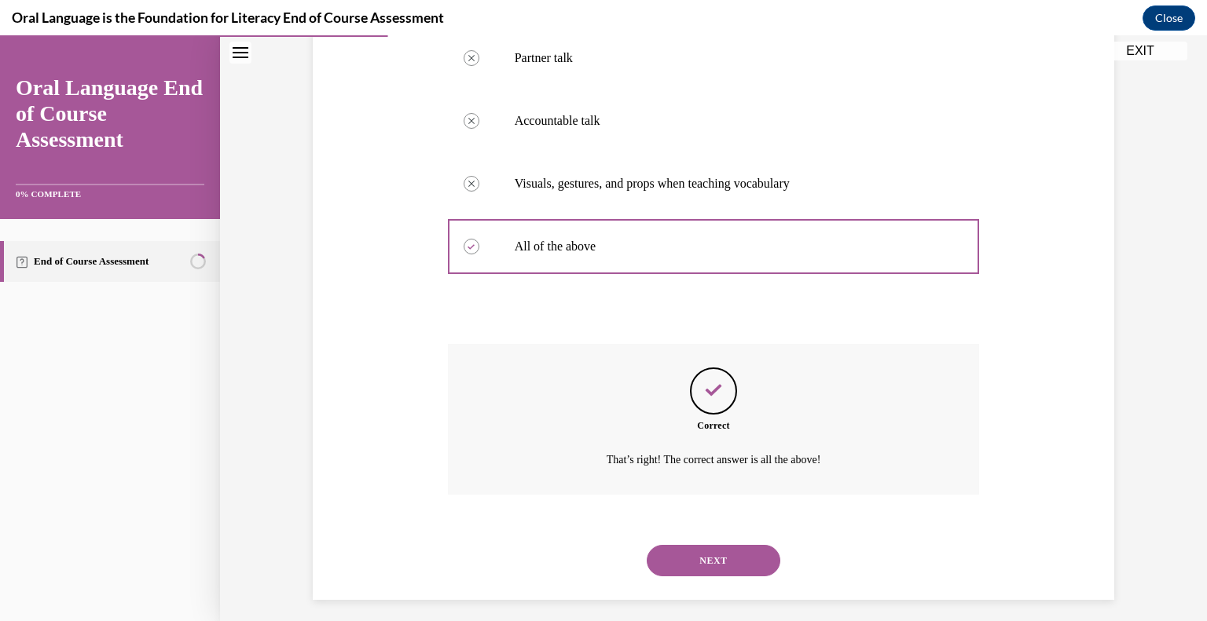
scroll to position [333, 0]
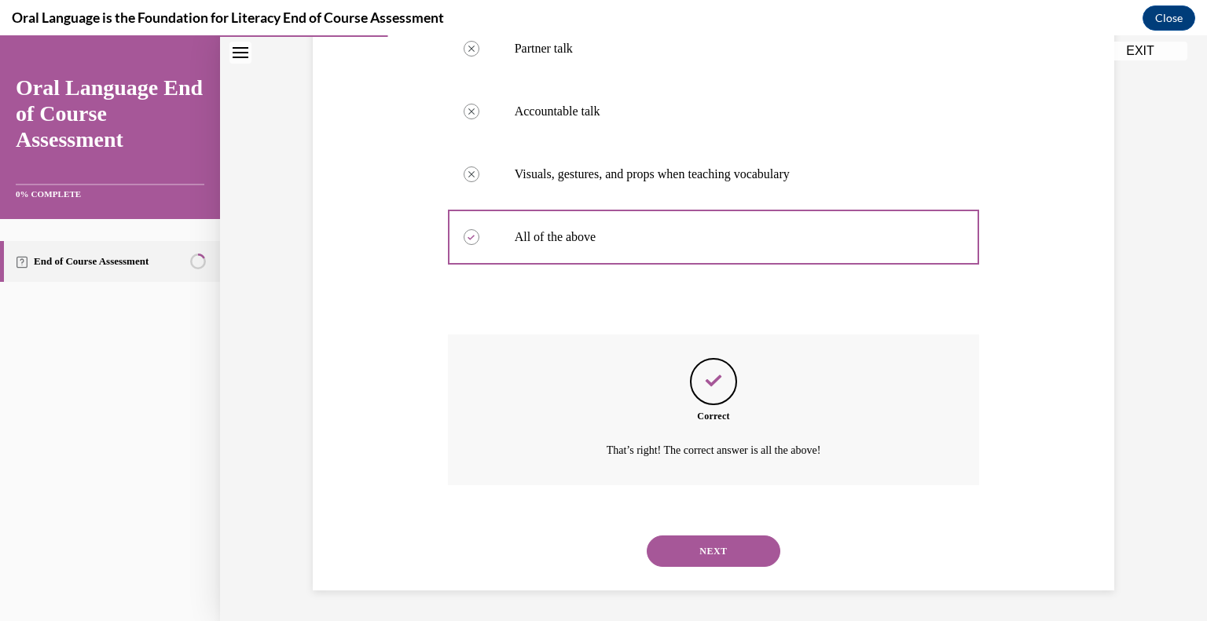
click at [742, 549] on button "NEXT" at bounding box center [714, 551] width 134 height 31
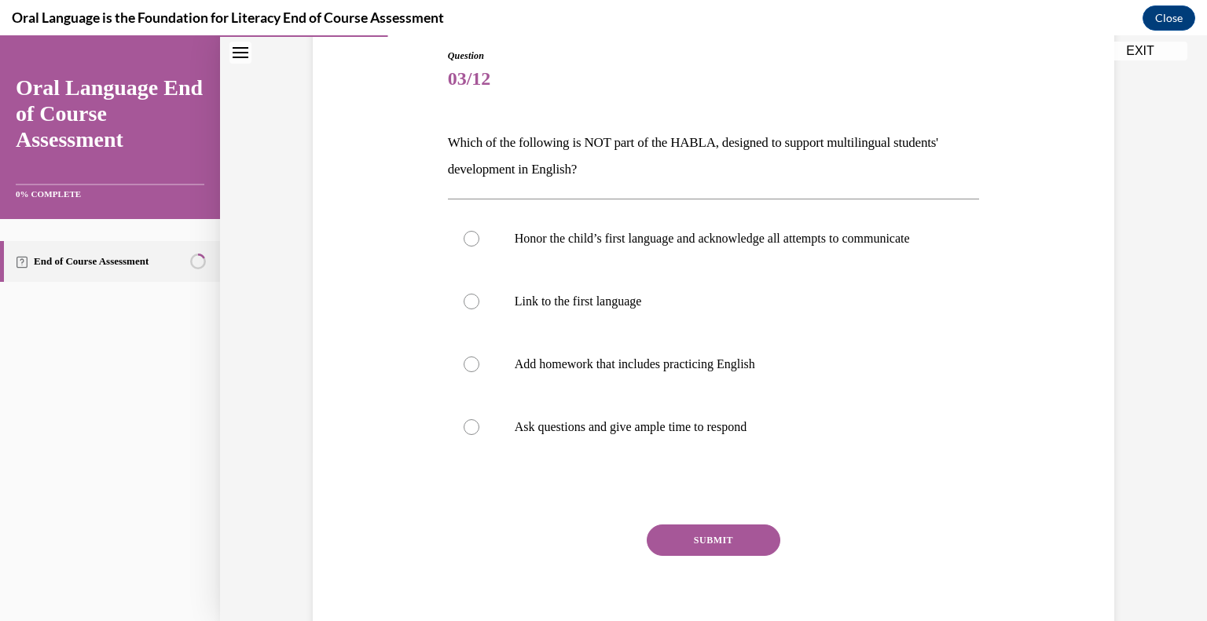
scroll to position [171, 0]
click at [471, 371] on div at bounding box center [472, 363] width 16 height 16
click at [471, 371] on input "Add homework that includes practicing English" at bounding box center [472, 363] width 16 height 16
radio input "true"
click at [691, 555] on button "SUBMIT" at bounding box center [714, 538] width 134 height 31
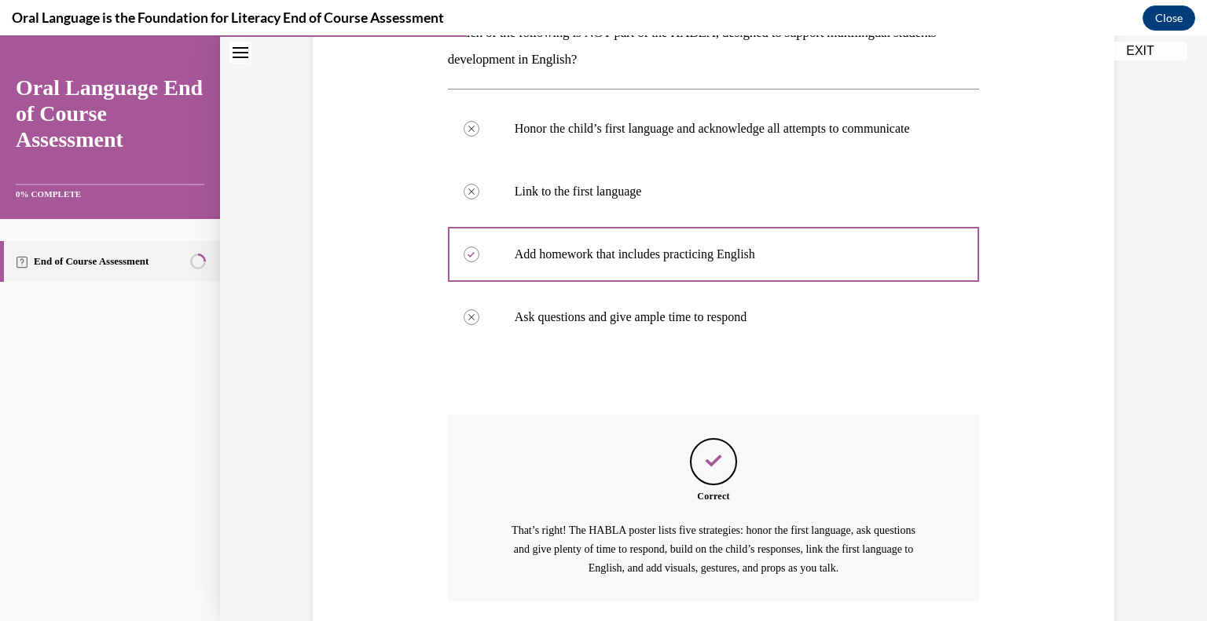
scroll to position [412, 0]
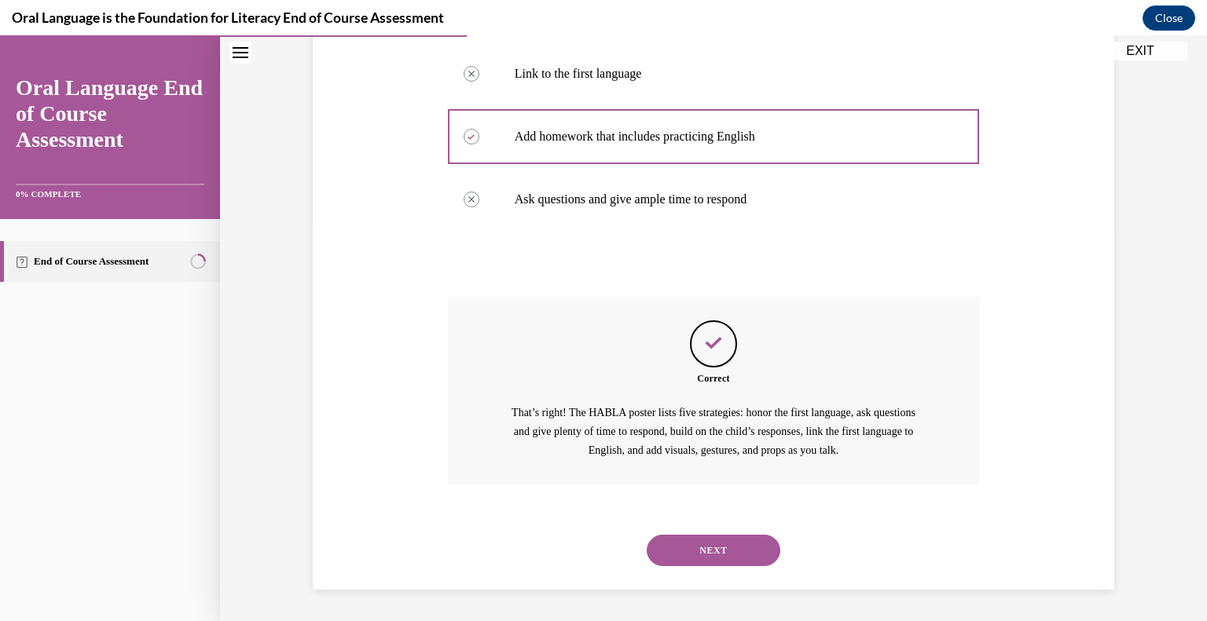
click at [691, 557] on button "NEXT" at bounding box center [714, 550] width 134 height 31
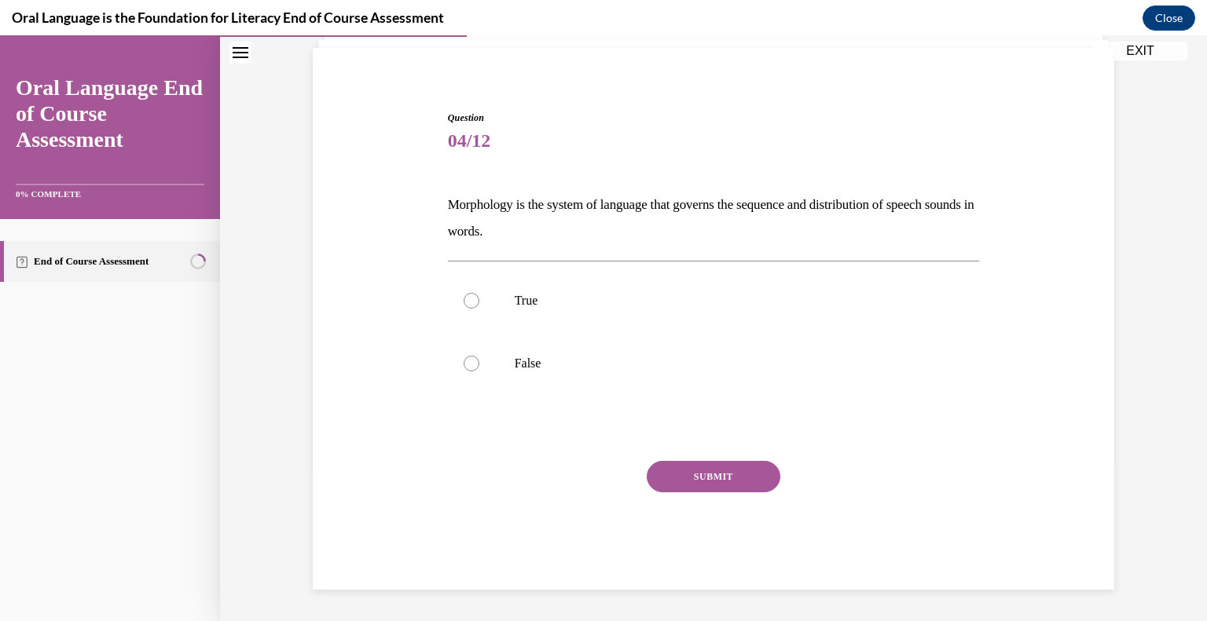
scroll to position [107, 0]
click at [516, 374] on label "False" at bounding box center [714, 364] width 532 height 63
click at [479, 372] on input "False" at bounding box center [472, 365] width 16 height 16
radio input "true"
click at [680, 475] on button "SUBMIT" at bounding box center [714, 477] width 134 height 31
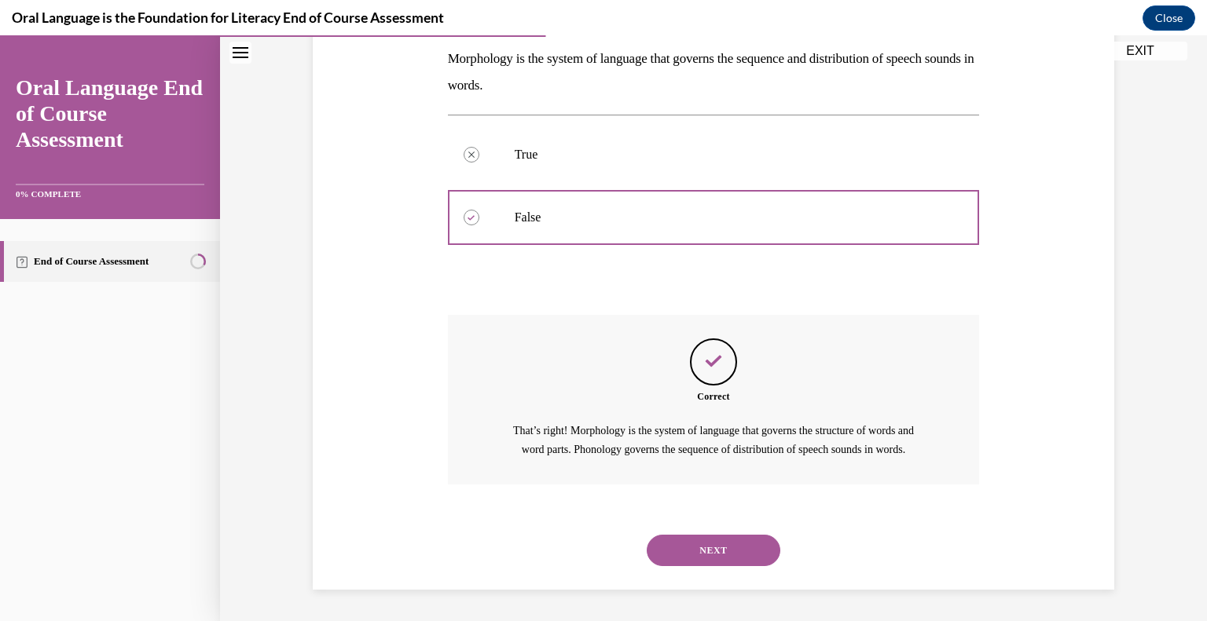
scroll to position [271, 0]
click at [709, 548] on button "NEXT" at bounding box center [714, 550] width 134 height 31
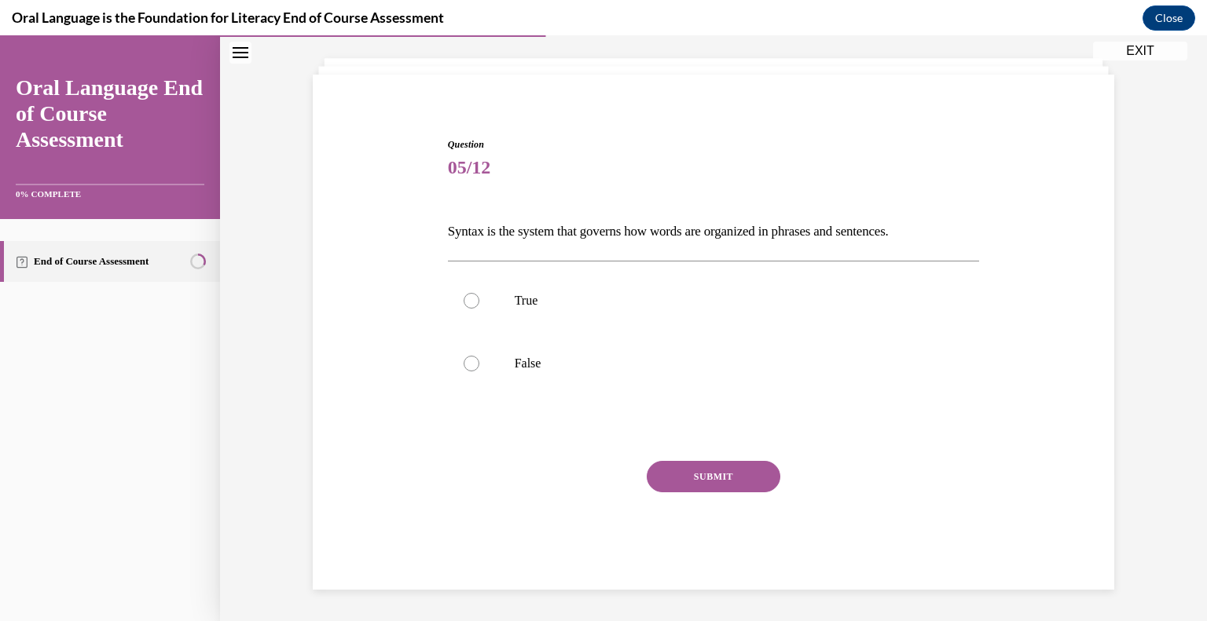
scroll to position [80, 0]
click at [470, 307] on div at bounding box center [472, 302] width 16 height 16
click at [470, 307] on input "True" at bounding box center [472, 302] width 16 height 16
radio input "true"
click at [688, 479] on button "SUBMIT" at bounding box center [714, 477] width 134 height 31
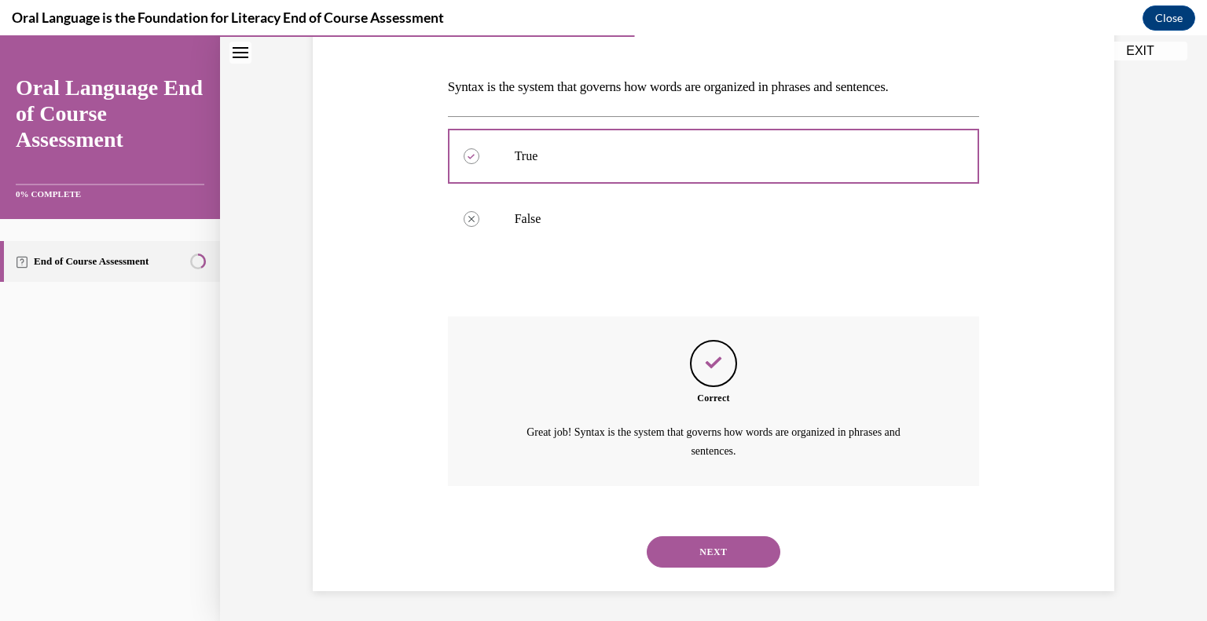
scroll to position [226, 0]
click at [715, 548] on button "NEXT" at bounding box center [714, 551] width 134 height 31
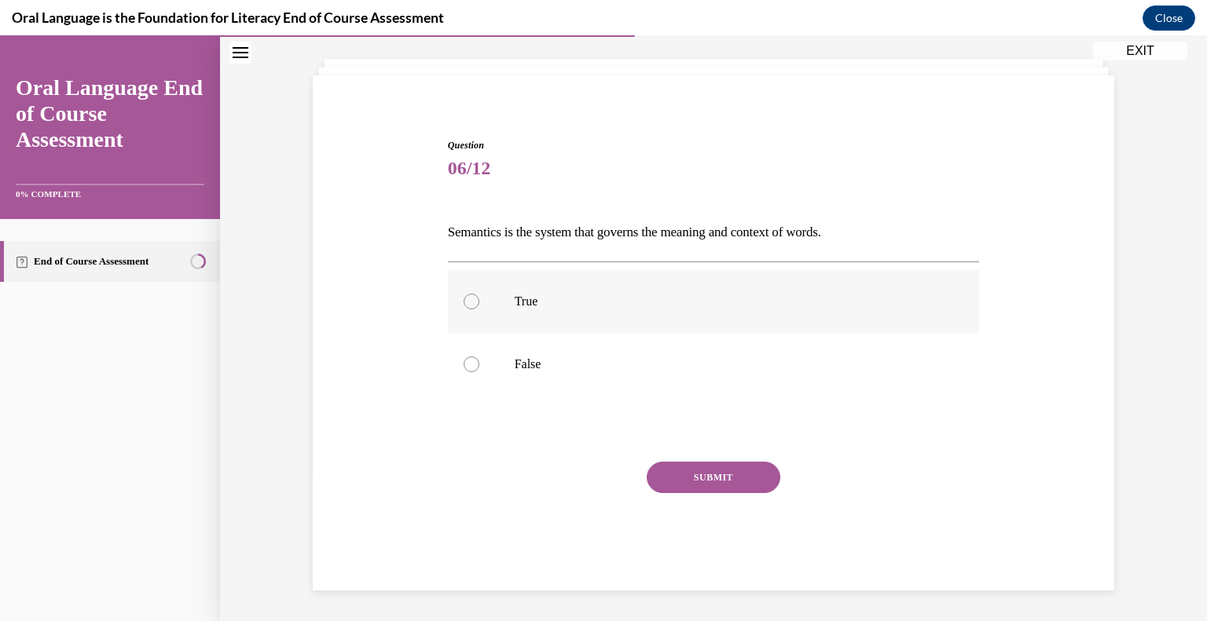
click at [531, 303] on p "True" at bounding box center [728, 302] width 426 height 16
click at [479, 303] on input "True" at bounding box center [472, 302] width 16 height 16
radio input "true"
click at [700, 484] on button "SUBMIT" at bounding box center [714, 477] width 134 height 31
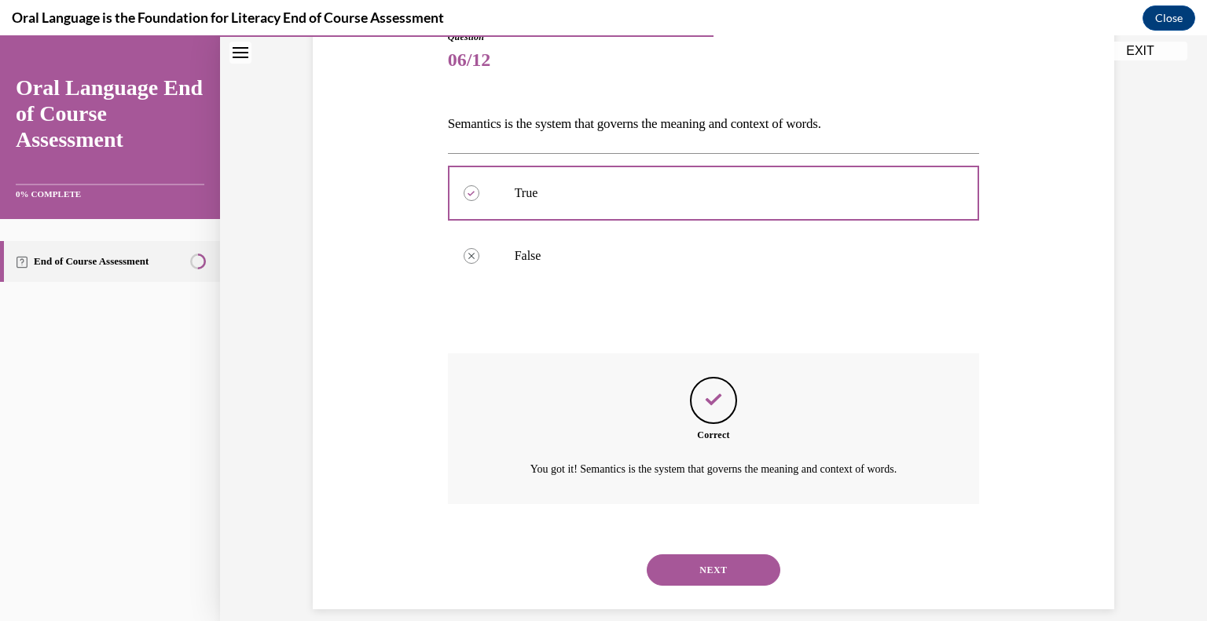
scroll to position [207, 0]
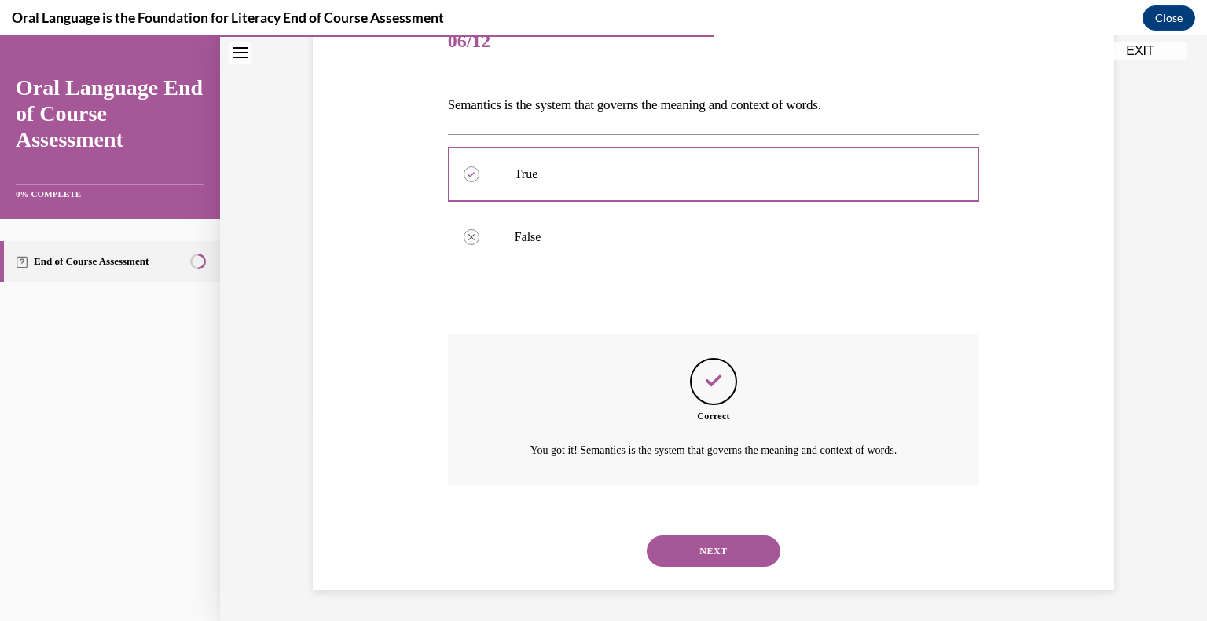
click at [711, 549] on button "NEXT" at bounding box center [714, 551] width 134 height 31
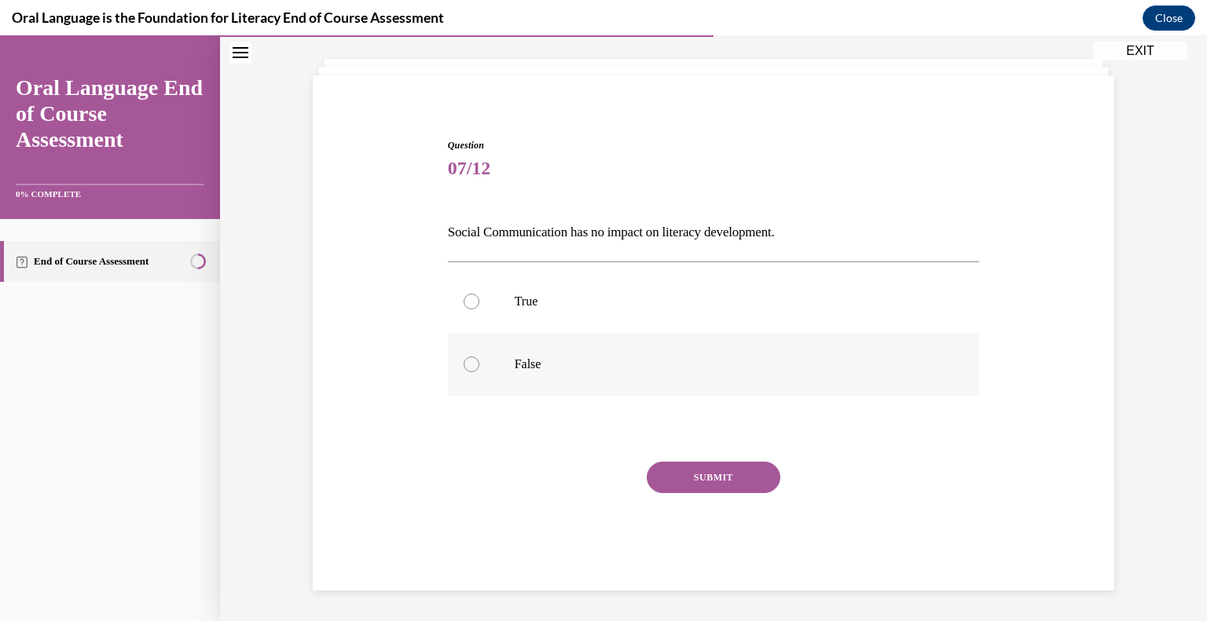
click at [554, 372] on label "False" at bounding box center [714, 364] width 532 height 63
click at [479, 372] on input "False" at bounding box center [472, 365] width 16 height 16
radio input "true"
click at [691, 474] on button "SUBMIT" at bounding box center [714, 477] width 134 height 31
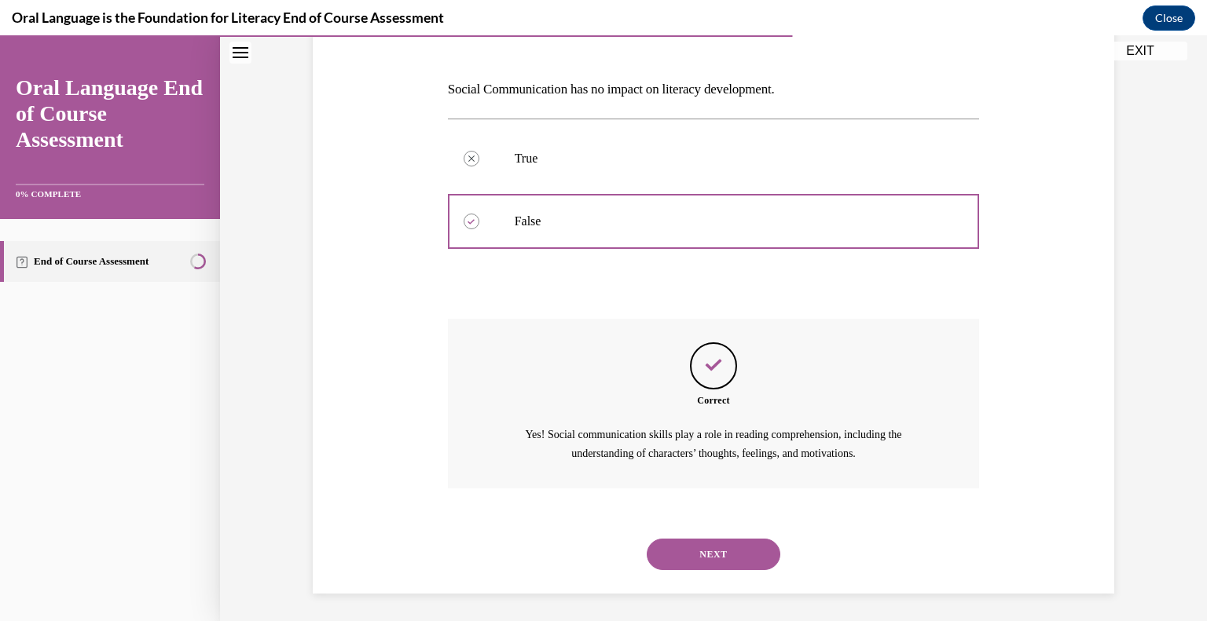
scroll to position [226, 0]
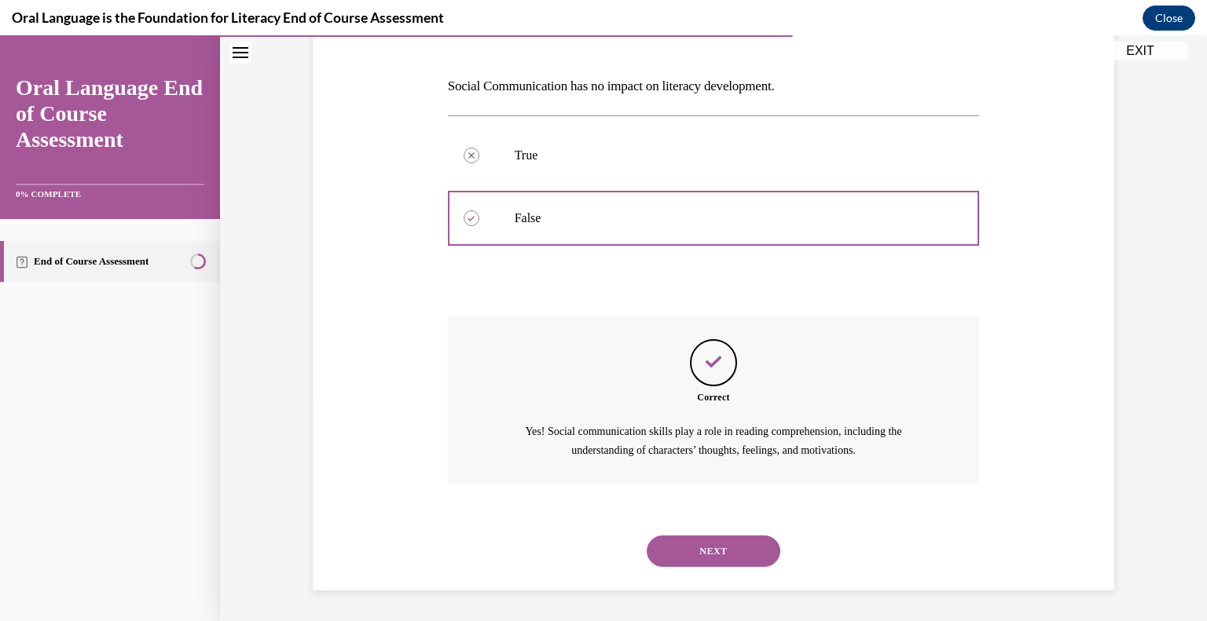
click at [706, 555] on button "NEXT" at bounding box center [714, 551] width 134 height 31
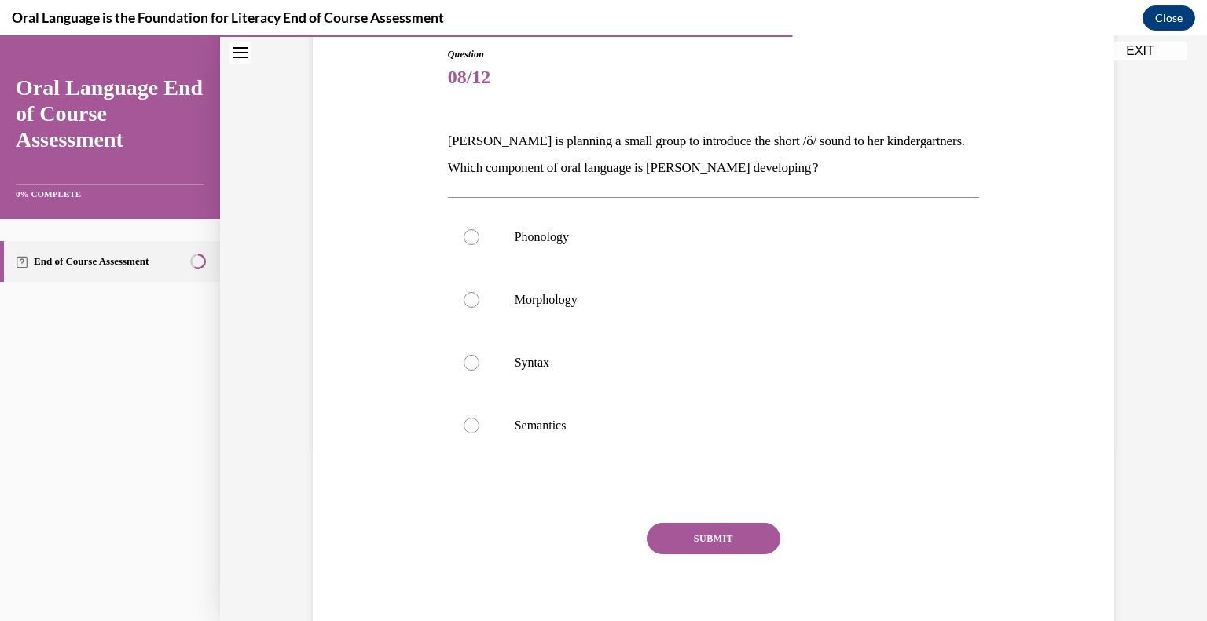
scroll to position [172, 0]
click at [529, 225] on label "Phonology" at bounding box center [714, 236] width 532 height 63
click at [479, 229] on input "Phonology" at bounding box center [472, 237] width 16 height 16
radio input "true"
click at [577, 242] on p "Phonology" at bounding box center [728, 237] width 426 height 16
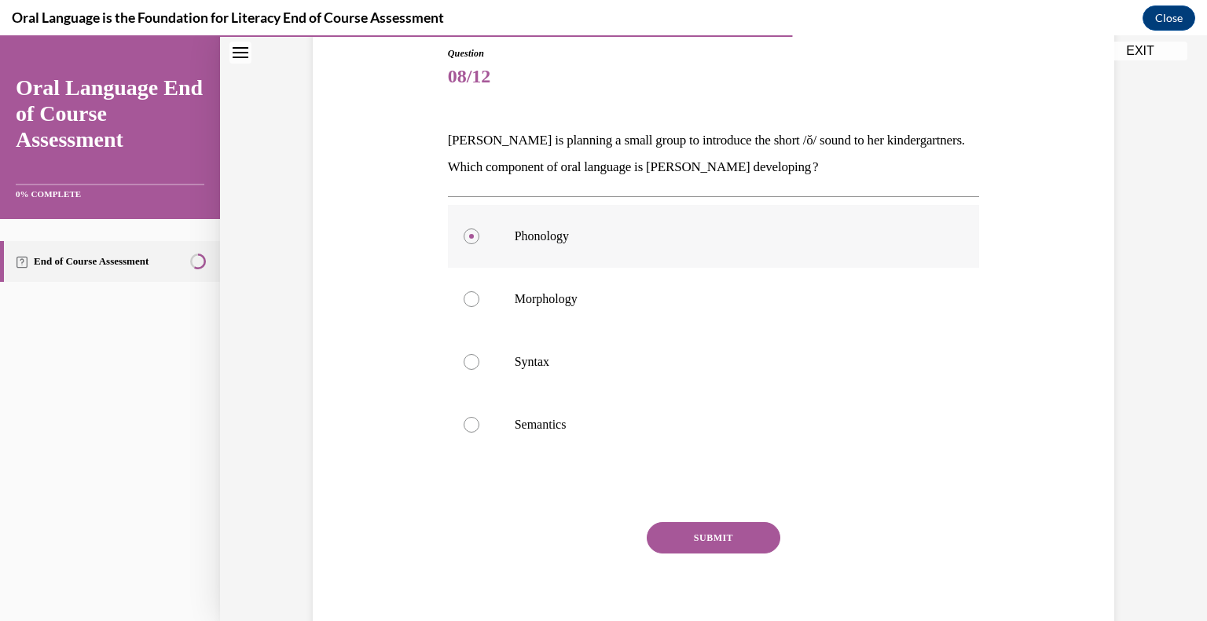
click at [479, 242] on input "Phonology" at bounding box center [472, 237] width 16 height 16
click at [729, 536] on button "SUBMIT" at bounding box center [714, 537] width 134 height 31
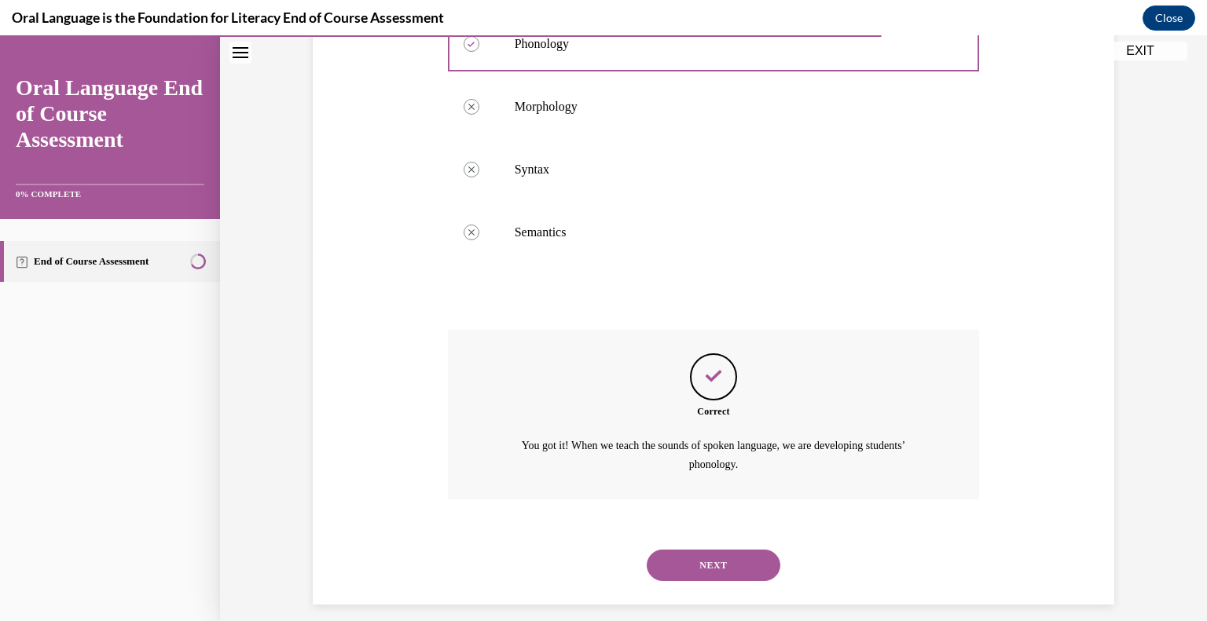
scroll to position [379, 0]
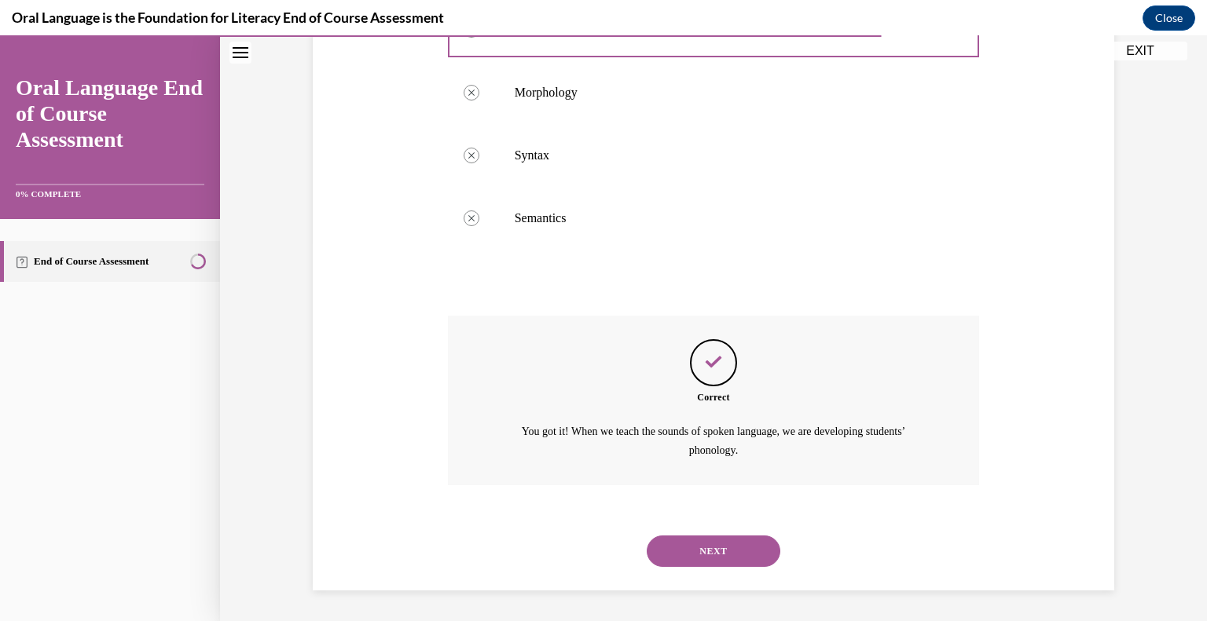
click at [727, 540] on button "NEXT" at bounding box center [714, 551] width 134 height 31
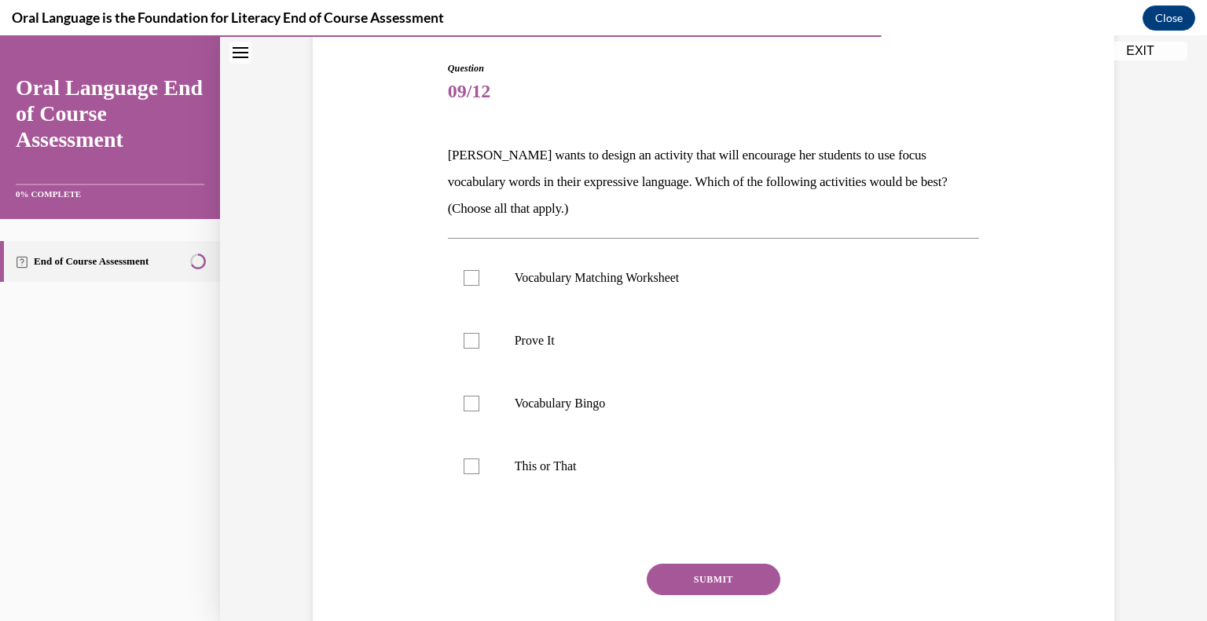
scroll to position [157, 0]
click at [464, 340] on div at bounding box center [472, 341] width 16 height 16
click at [464, 340] on input "Prove It" at bounding box center [472, 341] width 16 height 16
checkbox input "true"
click at [475, 465] on label "This or That" at bounding box center [714, 466] width 532 height 63
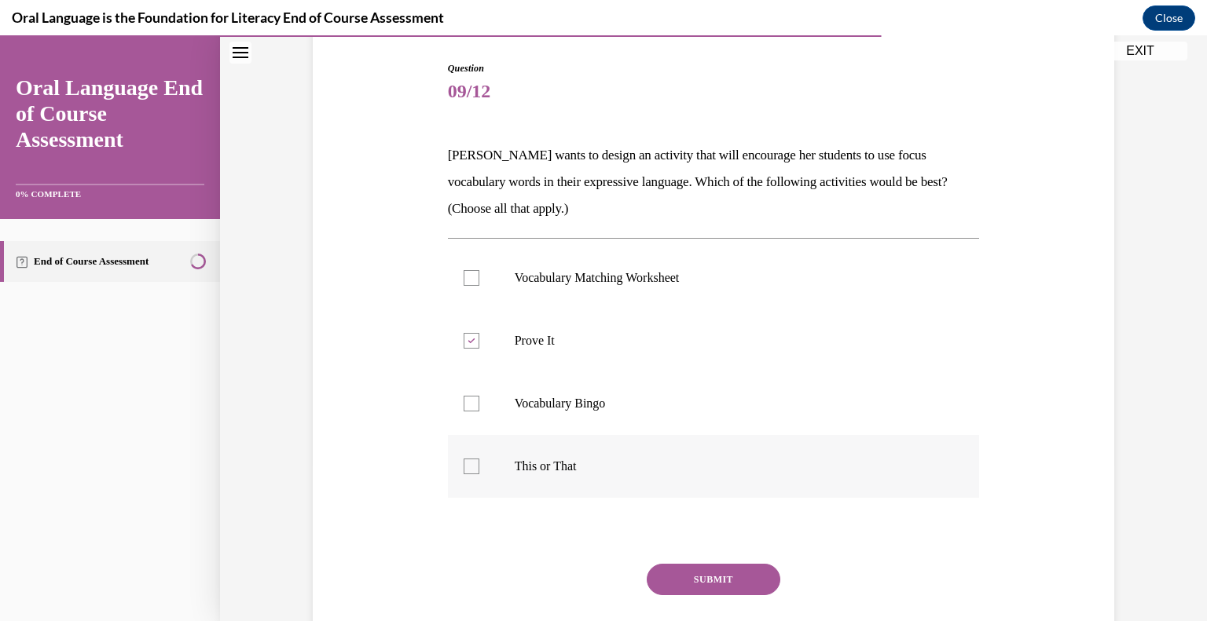
click at [475, 465] on input "This or That" at bounding box center [472, 467] width 16 height 16
checkbox input "true"
click at [713, 573] on button "SUBMIT" at bounding box center [714, 579] width 134 height 31
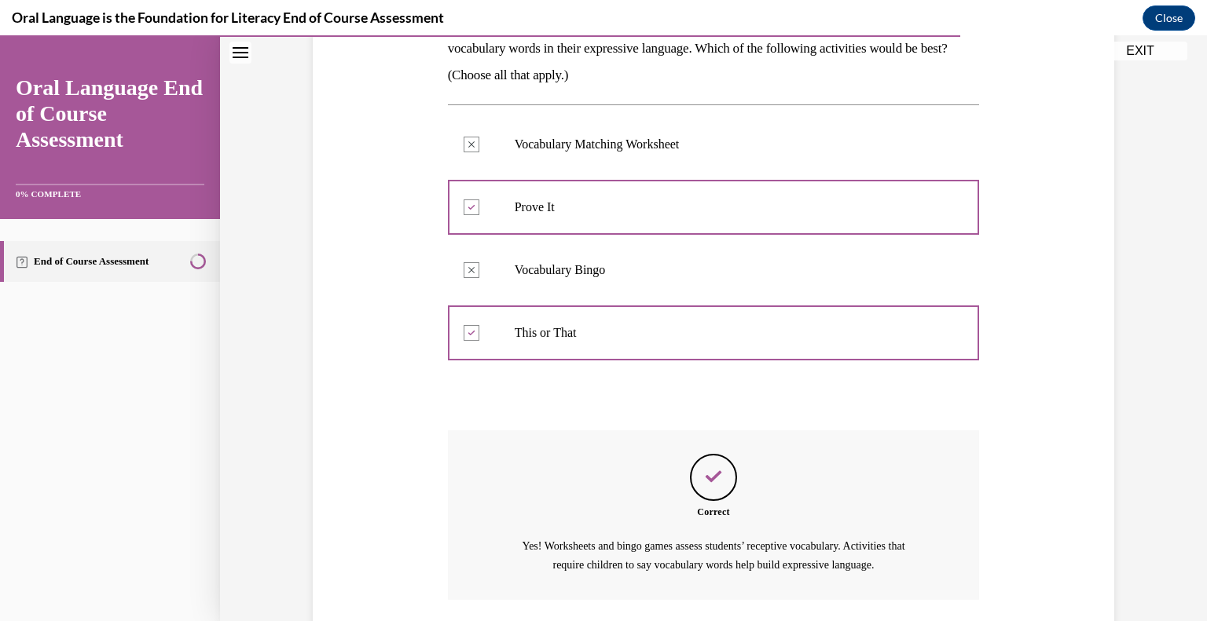
scroll to position [405, 0]
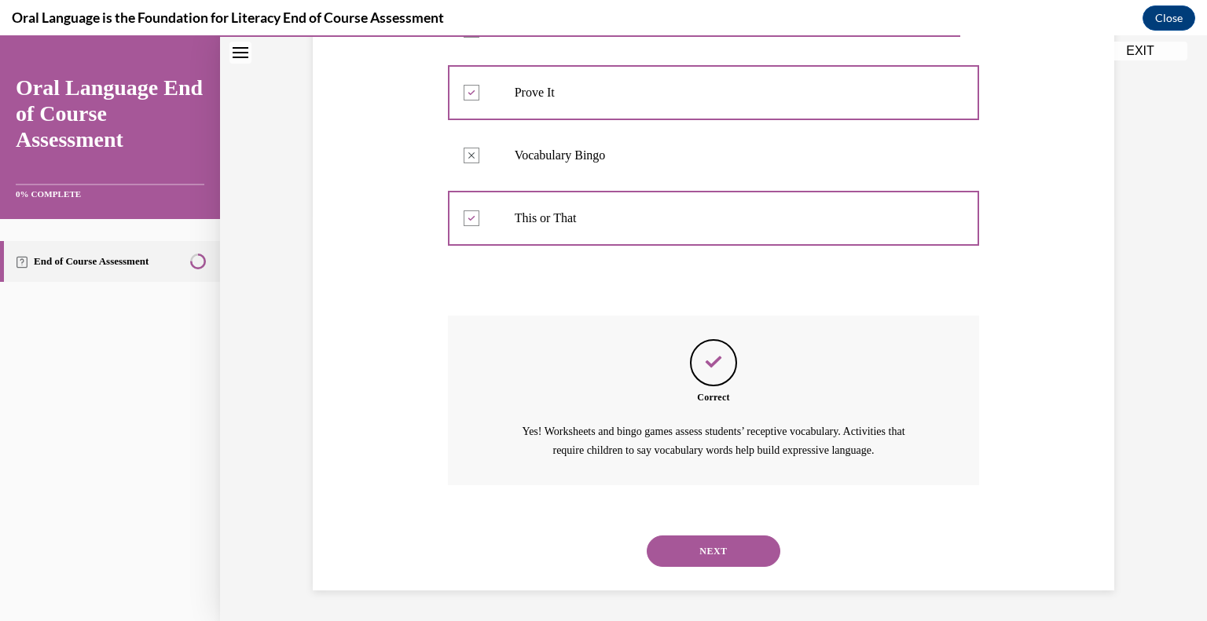
click at [713, 550] on button "NEXT" at bounding box center [714, 551] width 134 height 31
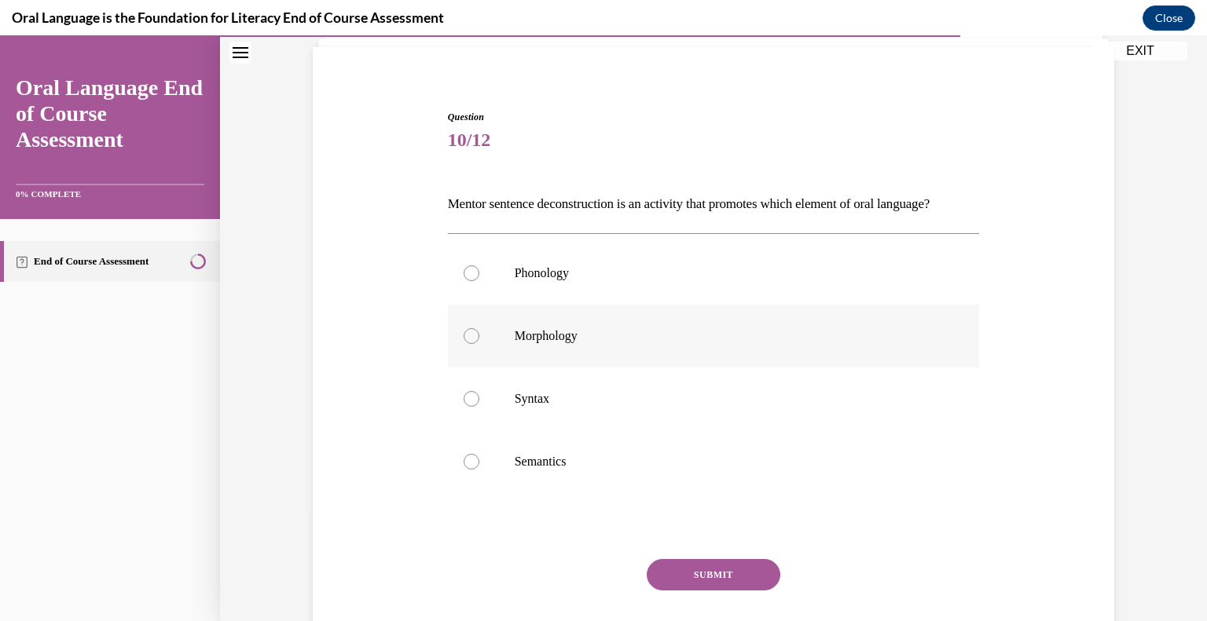
scroll to position [112, 0]
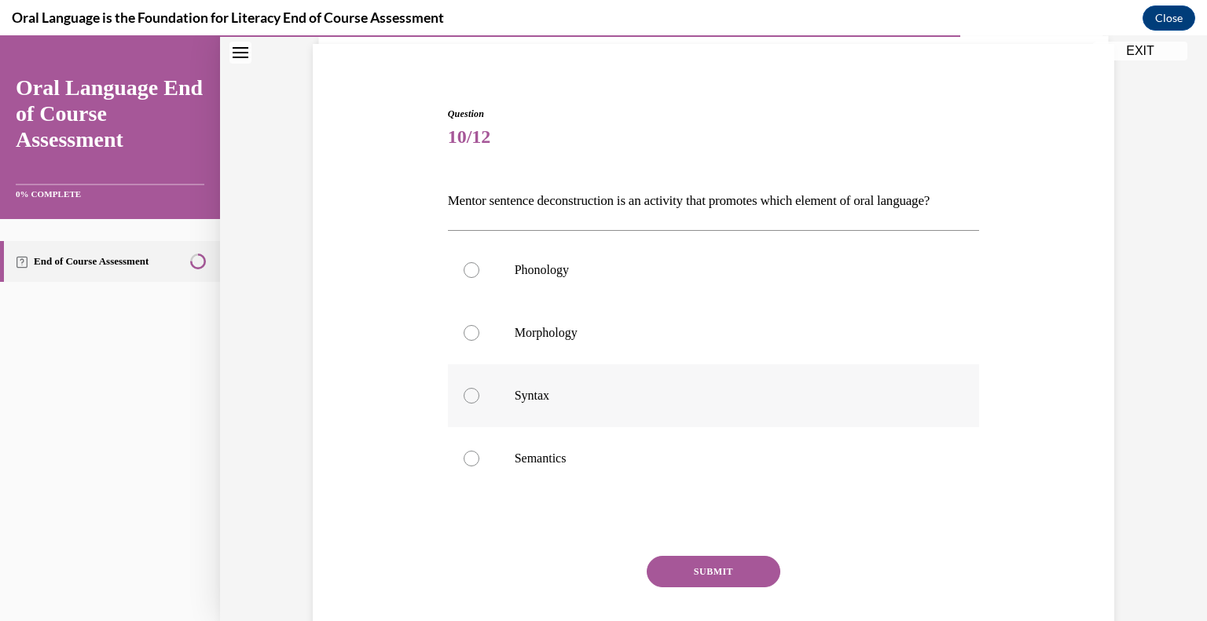
click at [535, 404] on p "Syntax" at bounding box center [728, 396] width 426 height 16
click at [479, 404] on input "Syntax" at bounding box center [472, 396] width 16 height 16
radio input "true"
click at [701, 588] on button "SUBMIT" at bounding box center [714, 571] width 134 height 31
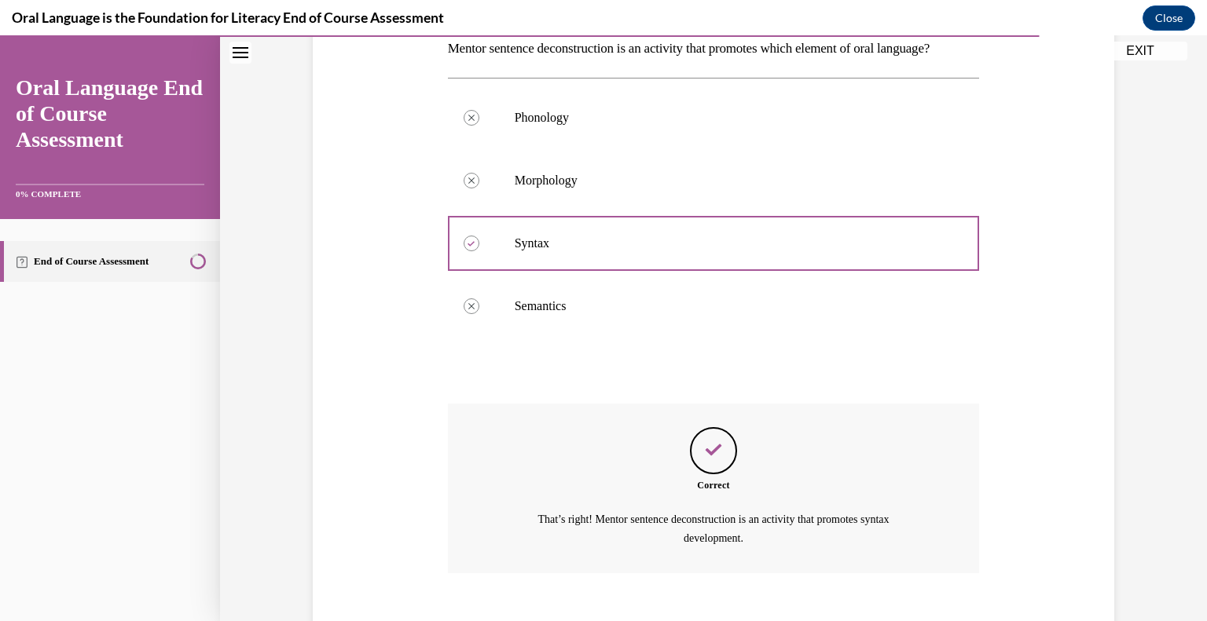
scroll to position [379, 0]
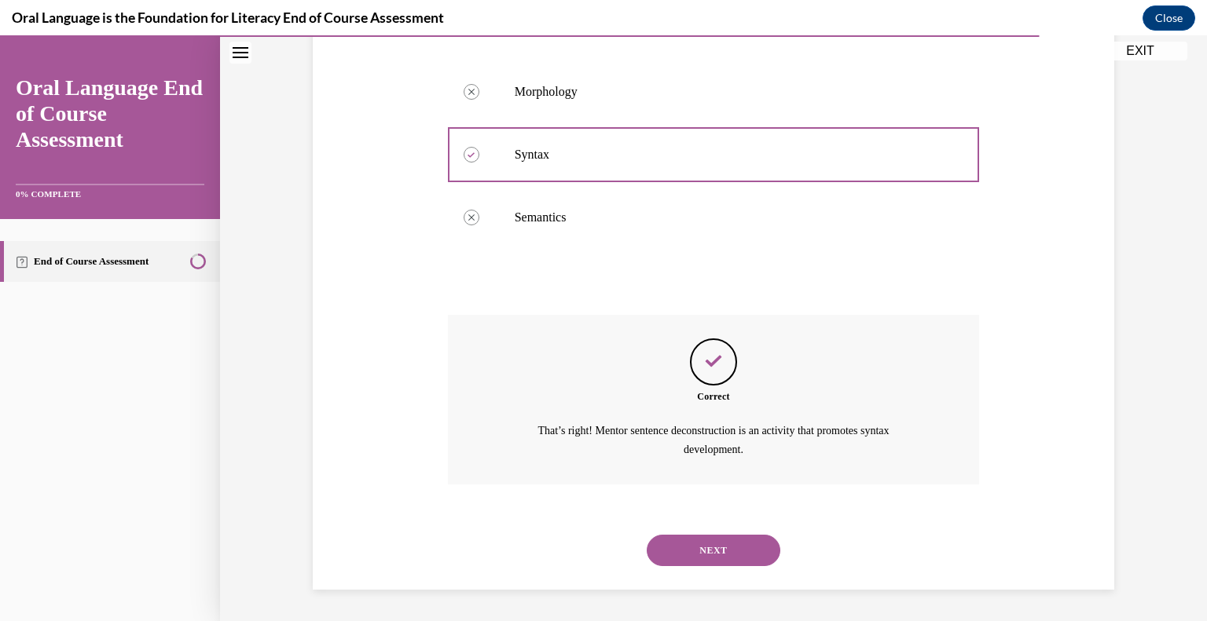
click at [708, 551] on button "NEXT" at bounding box center [714, 550] width 134 height 31
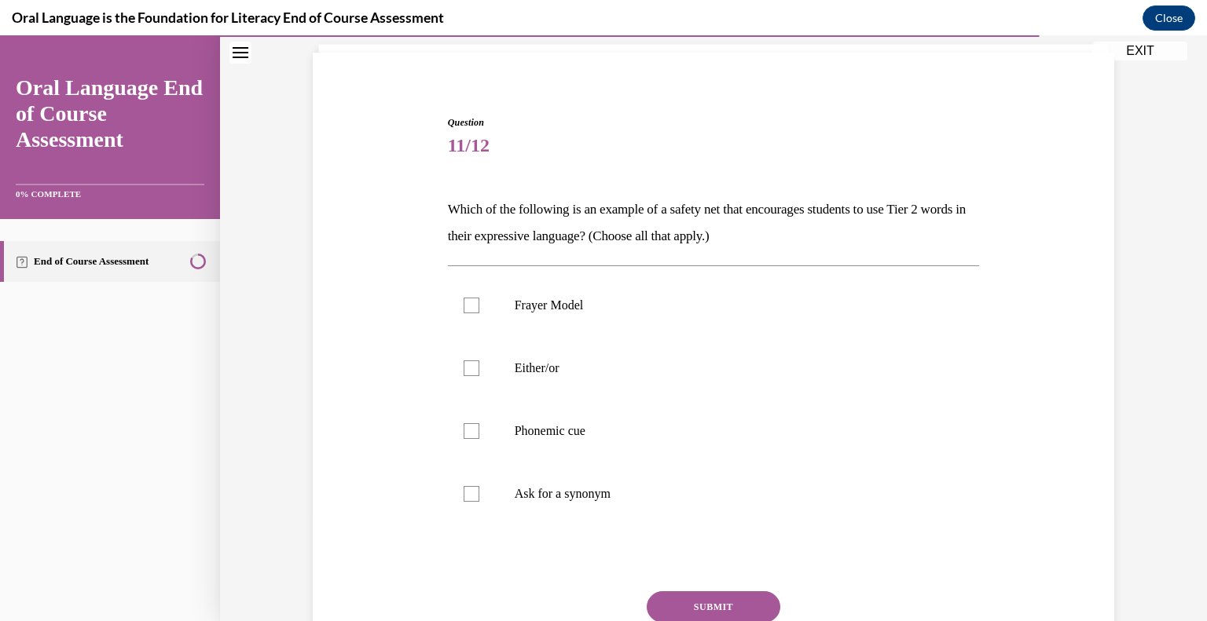
scroll to position [104, 0]
click at [468, 428] on div at bounding box center [472, 431] width 16 height 16
click at [468, 428] on input "Phonemic cue" at bounding box center [472, 431] width 16 height 16
checkbox input "true"
click at [732, 599] on button "SUBMIT" at bounding box center [714, 606] width 134 height 31
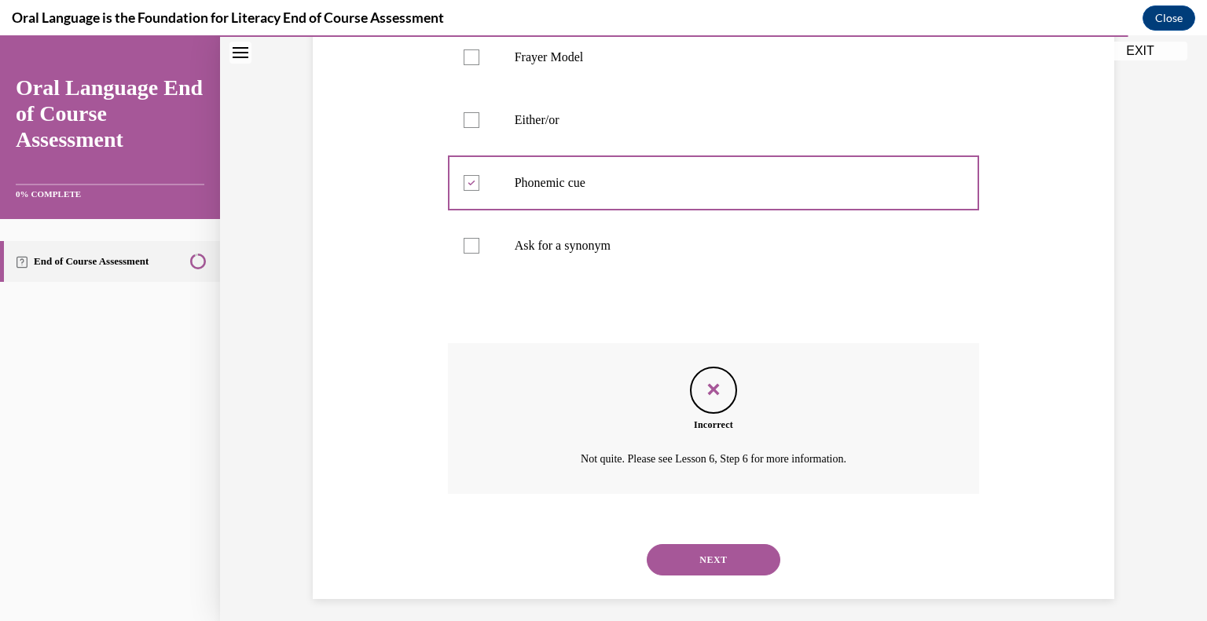
scroll to position [360, 0]
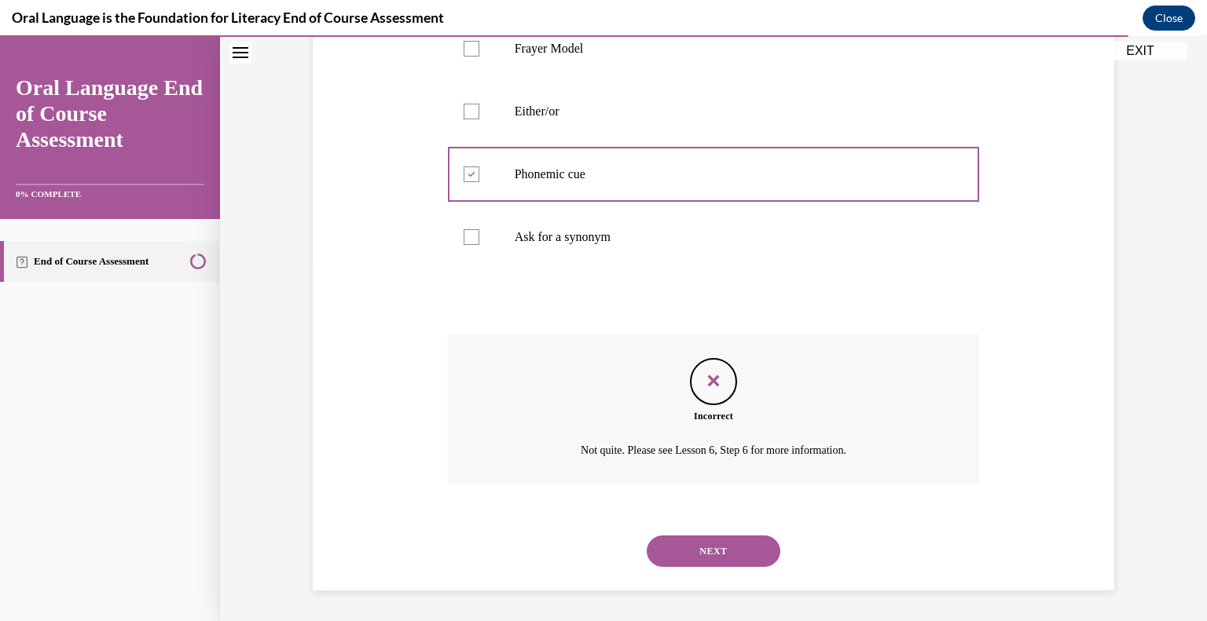
click at [754, 548] on button "NEXT" at bounding box center [714, 551] width 134 height 31
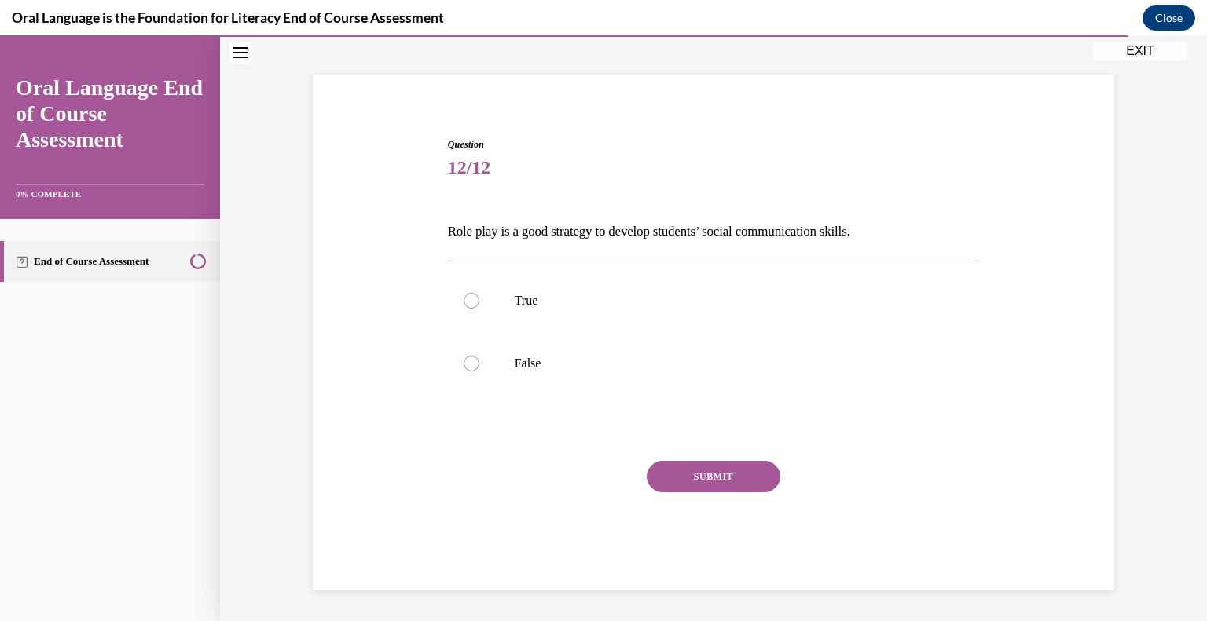
scroll to position [80, 0]
click at [693, 301] on p "True" at bounding box center [728, 302] width 426 height 16
click at [479, 301] on input "True" at bounding box center [472, 302] width 16 height 16
radio input "true"
click at [723, 474] on button "SUBMIT" at bounding box center [714, 477] width 134 height 31
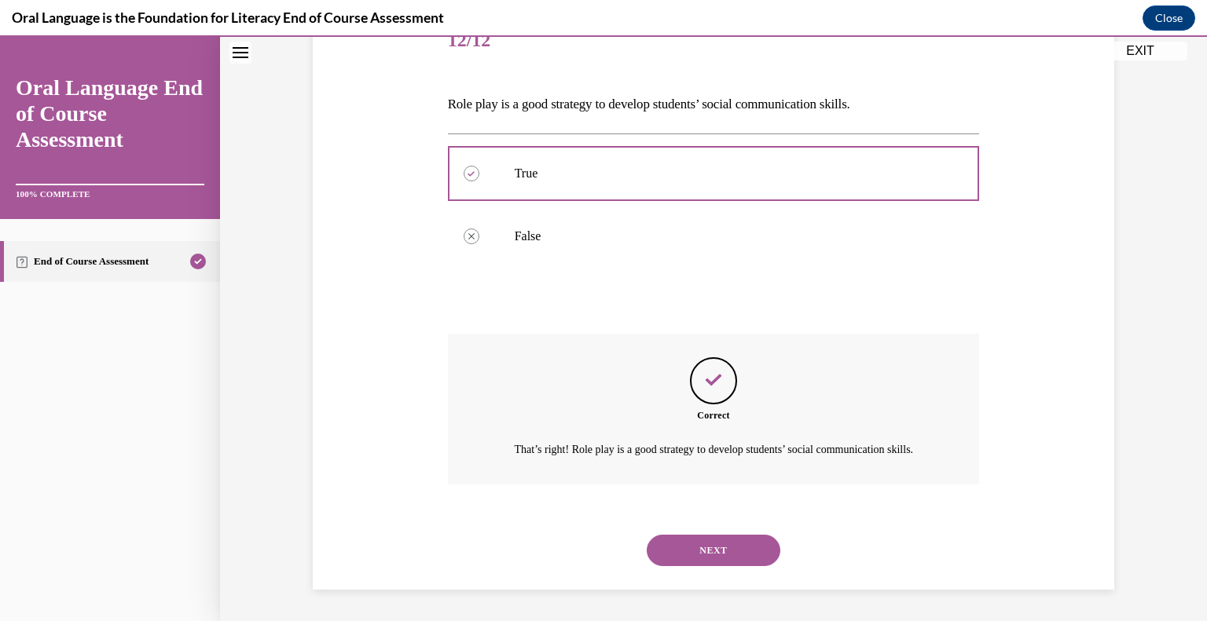
scroll to position [226, 0]
click at [715, 549] on button "NEXT" at bounding box center [714, 550] width 134 height 31
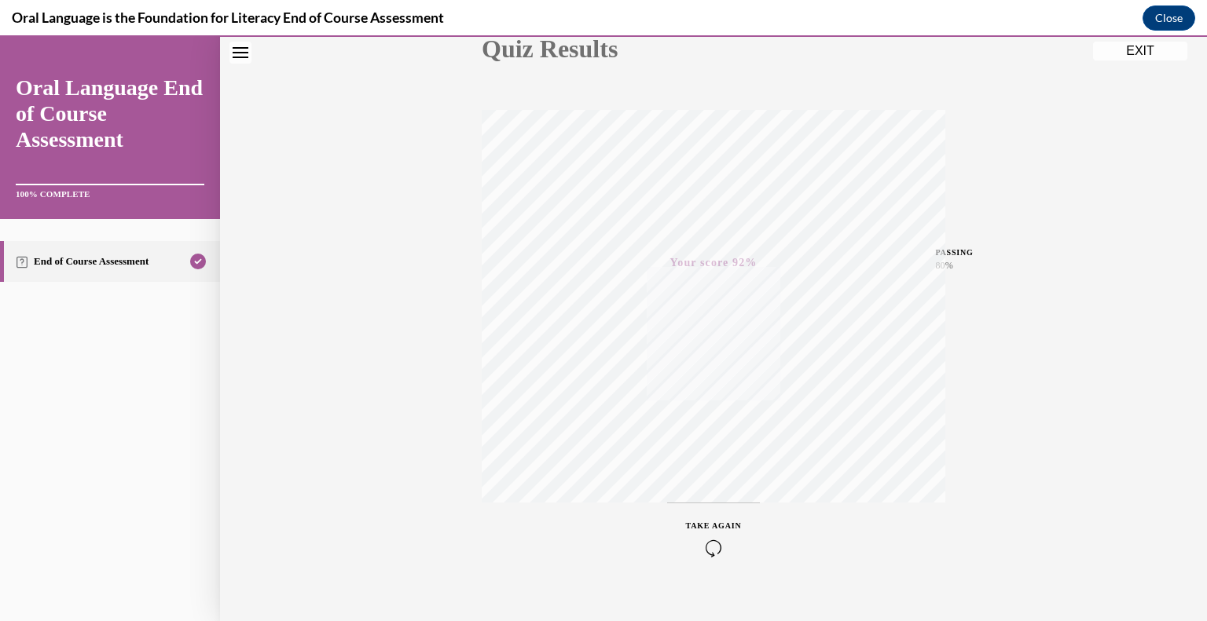
scroll to position [218, 0]
click at [1141, 53] on button "EXIT" at bounding box center [1140, 51] width 94 height 19
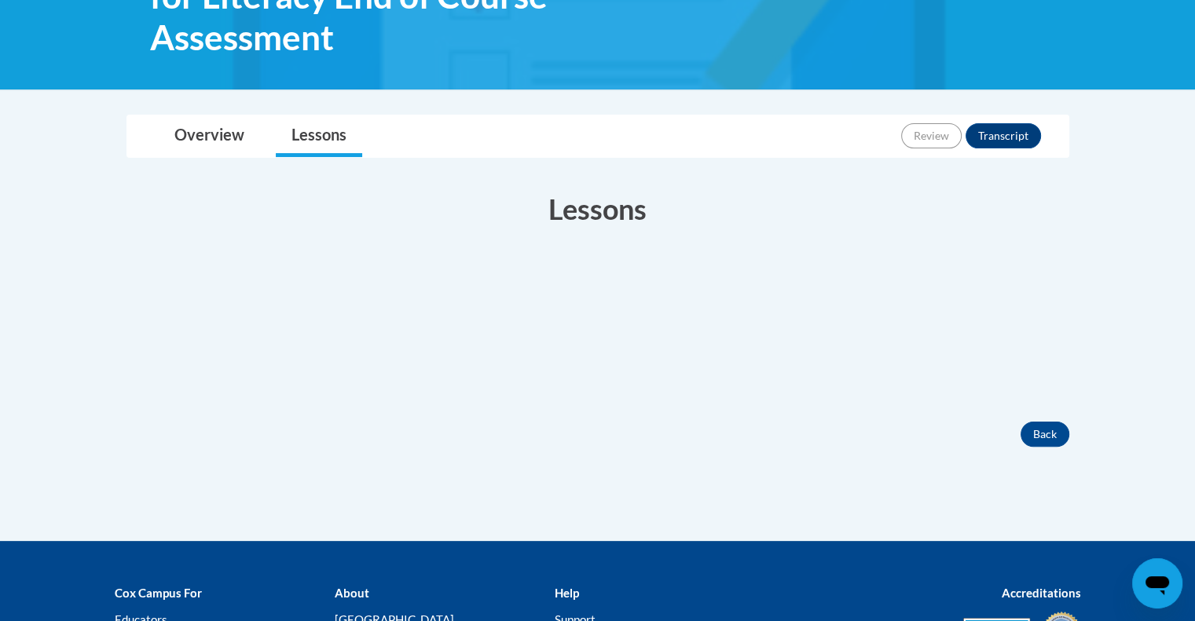
scroll to position [343, 0]
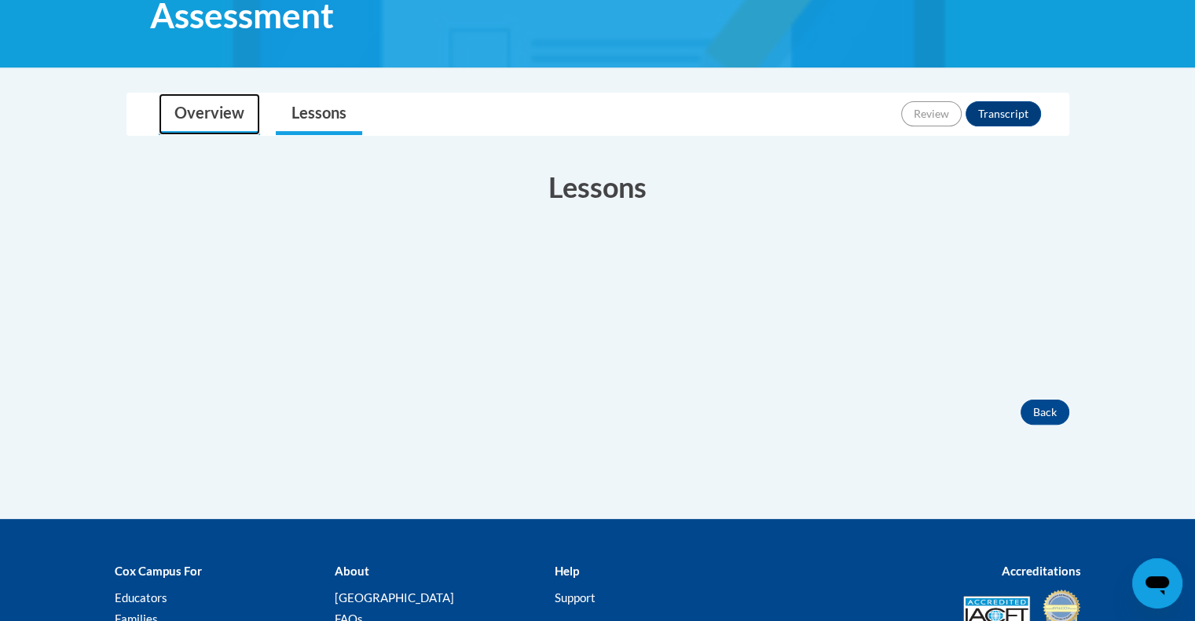
click at [204, 116] on link "Overview" at bounding box center [209, 114] width 101 height 42
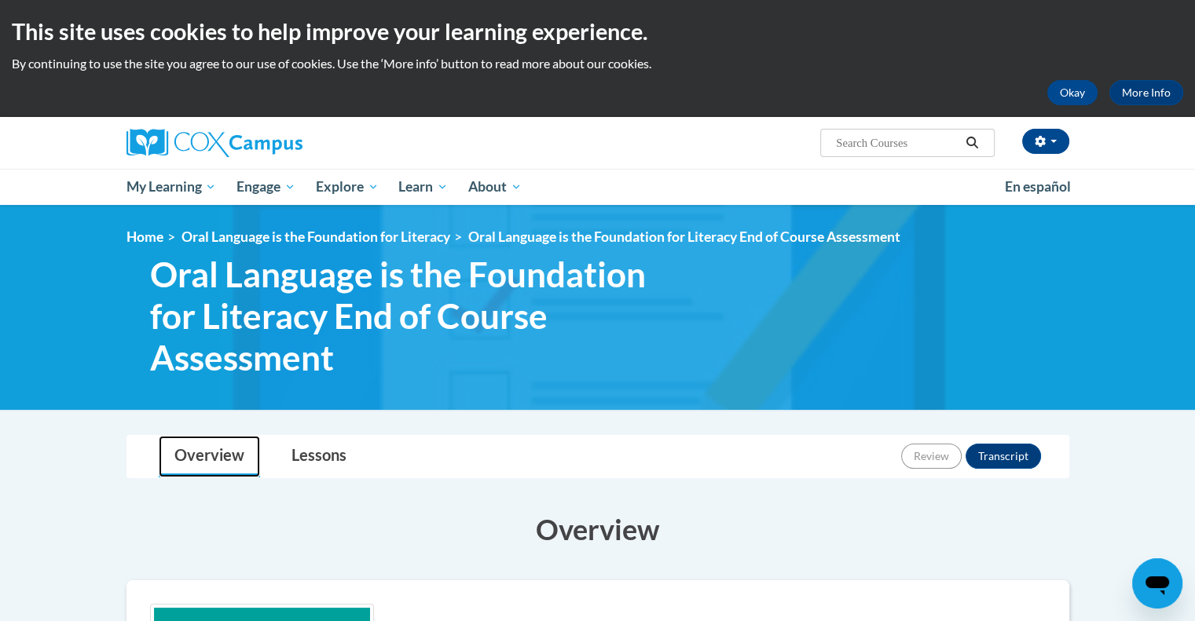
scroll to position [3, 0]
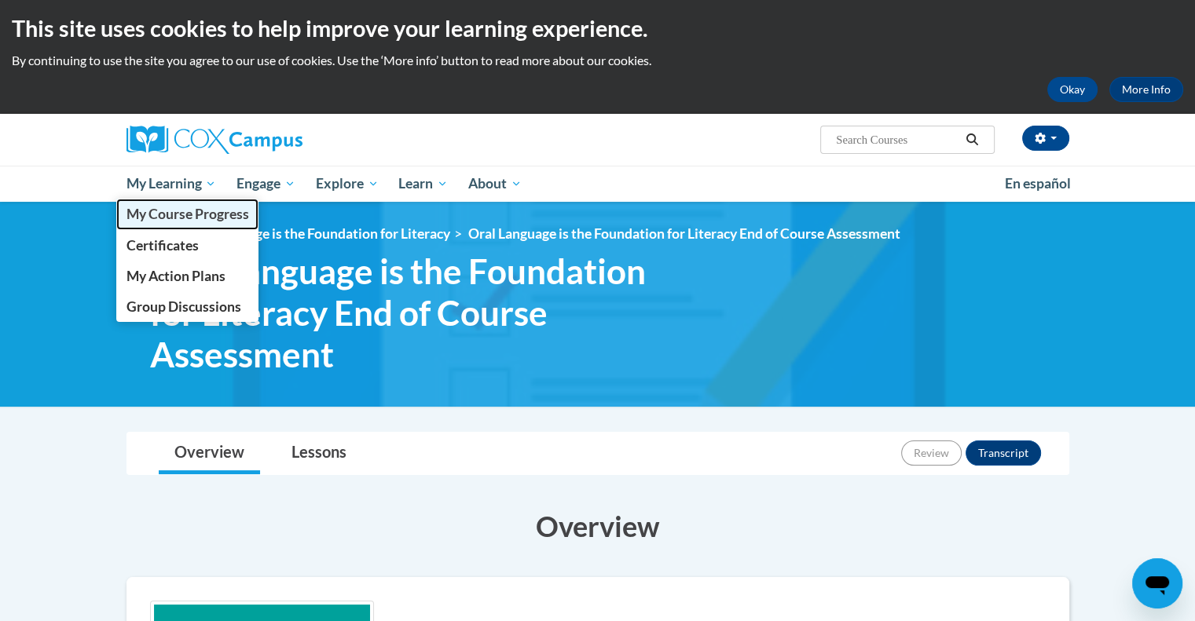
click at [173, 212] on span "My Course Progress" at bounding box center [187, 214] width 123 height 16
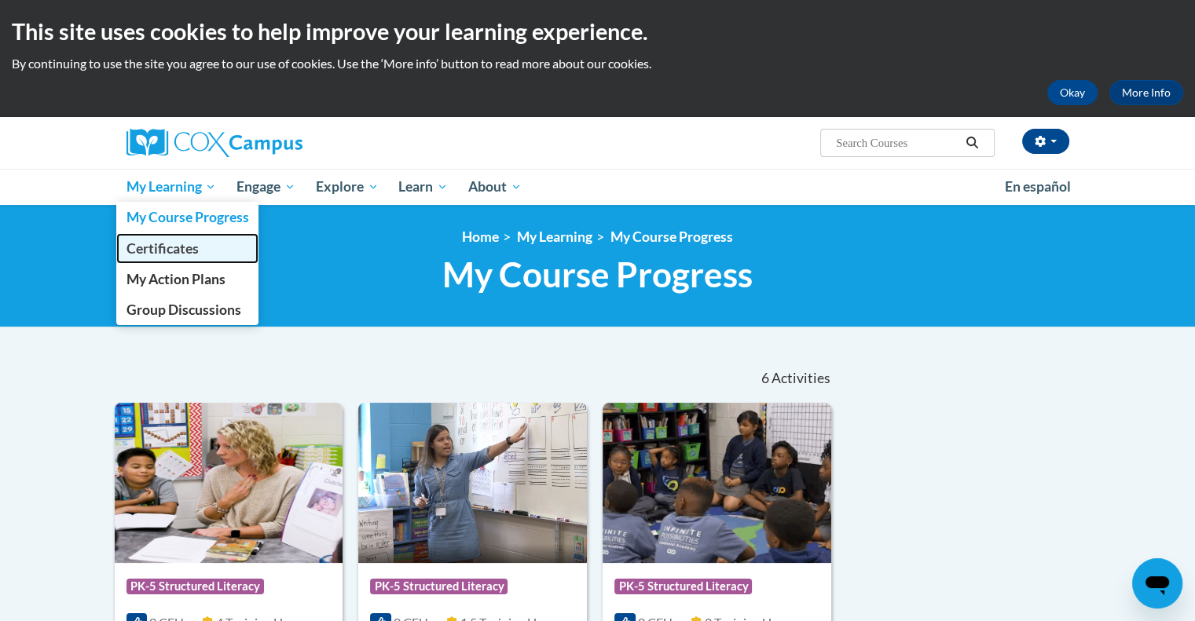
click at [166, 244] on span "Certificates" at bounding box center [162, 248] width 72 height 16
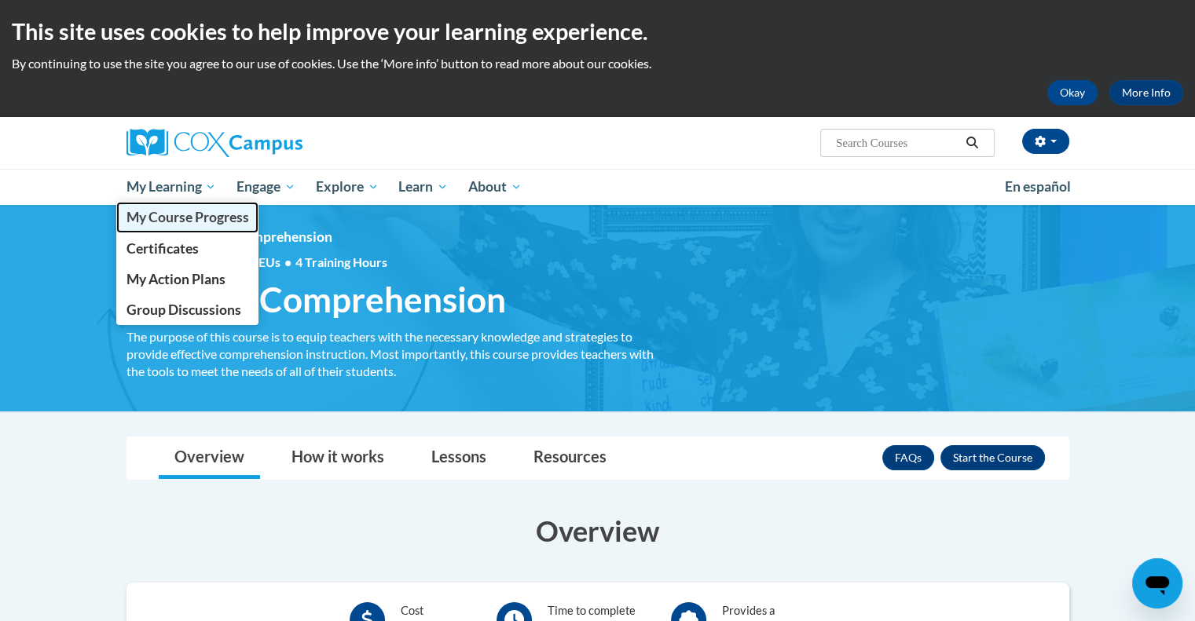
click at [180, 213] on span "My Course Progress" at bounding box center [187, 217] width 123 height 16
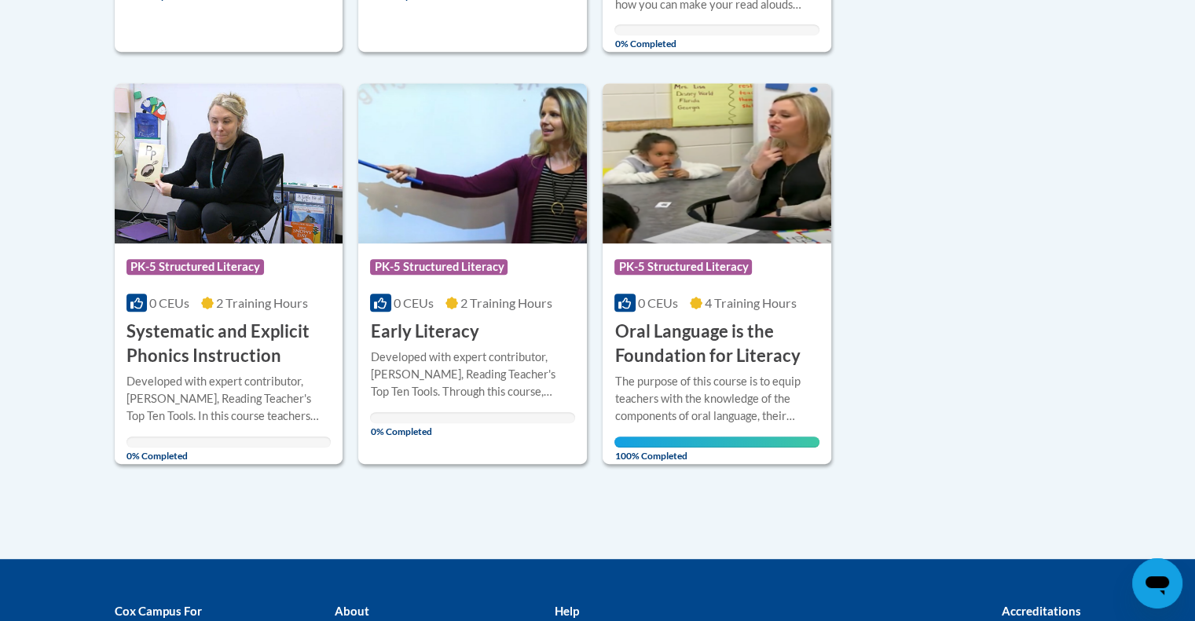
scroll to position [757, 0]
click at [500, 375] on div "Developed with expert contributor, [PERSON_NAME], Reading Teacher's Top Ten Too…" at bounding box center [472, 374] width 205 height 52
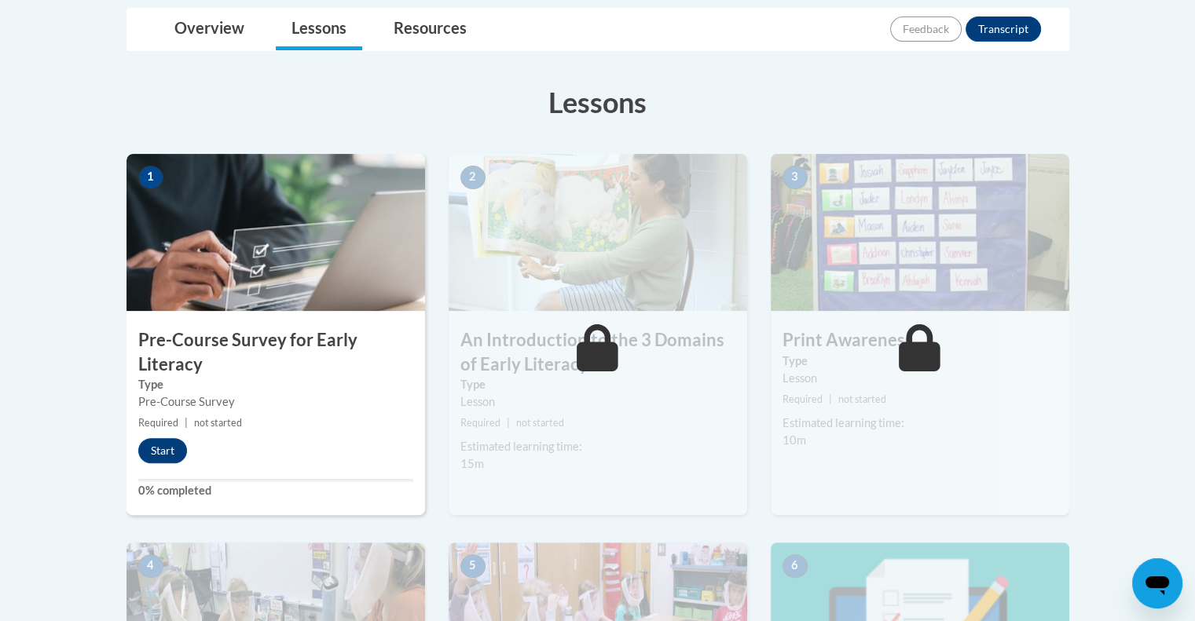
scroll to position [374, 0]
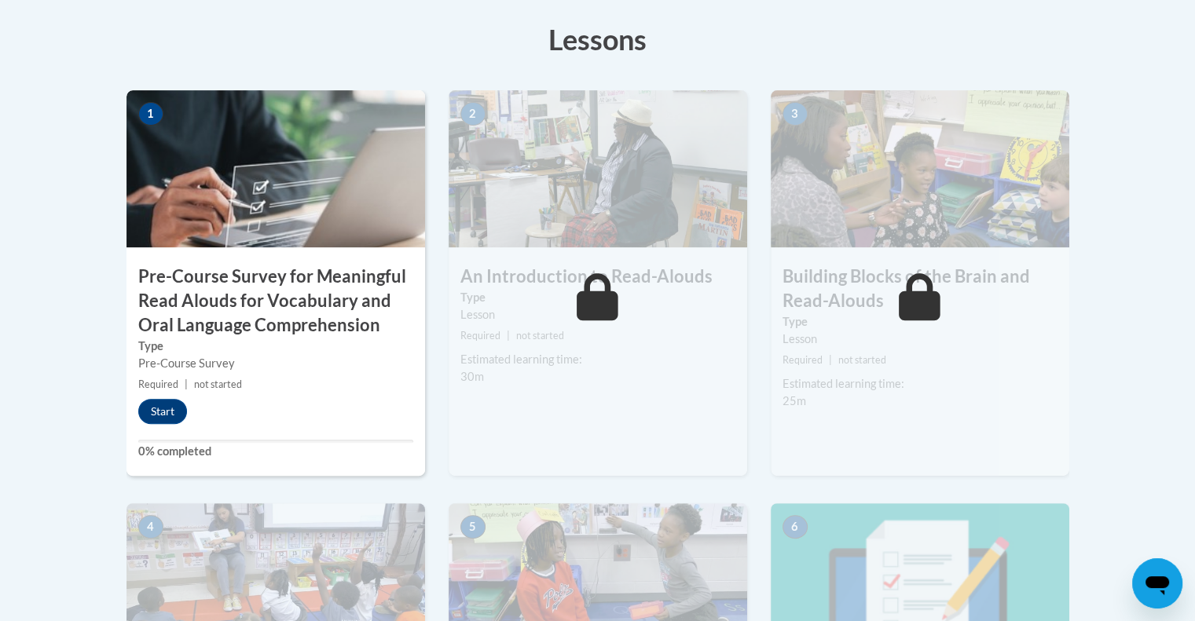
scroll to position [475, 0]
